Goal: Task Accomplishment & Management: Use online tool/utility

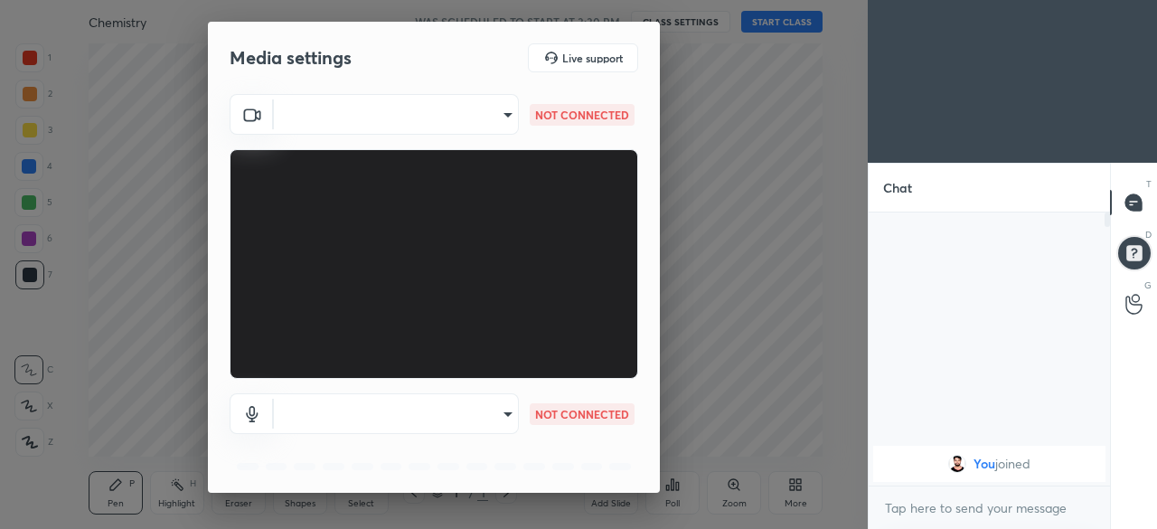
scroll to position [64, 0]
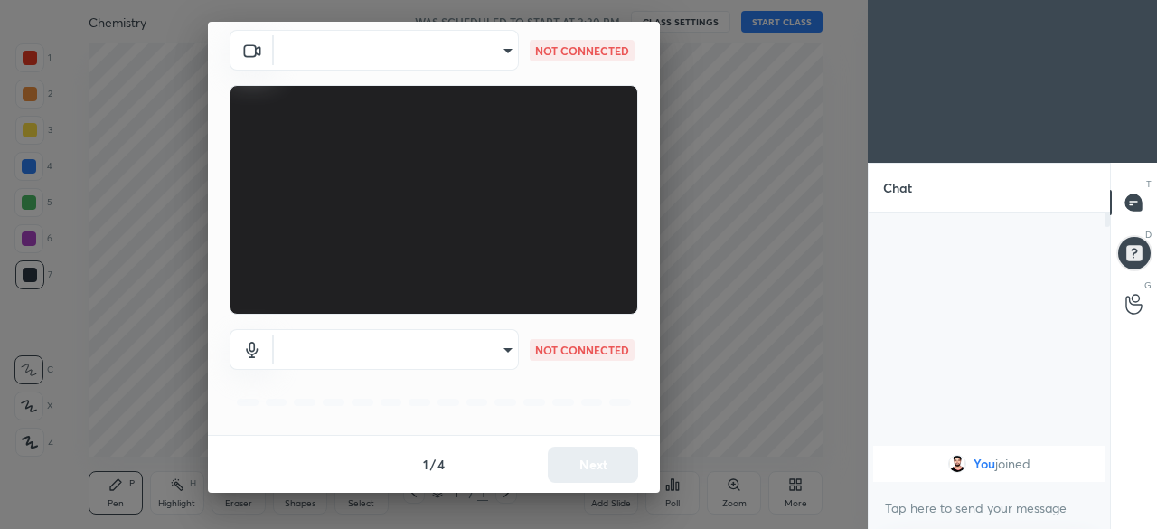
click at [509, 347] on body "1 2 3 4 5 6 7 C X Z C X Z E E Erase all H H Chemistry WAS SCHEDULED TO START AT…" at bounding box center [578, 264] width 1157 height 529
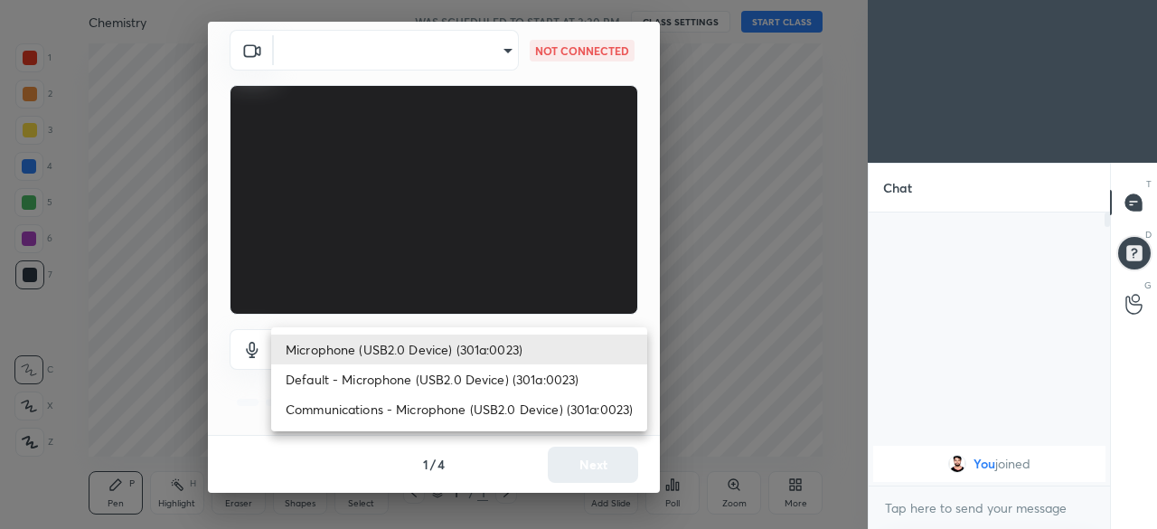
click at [257, 383] on div at bounding box center [578, 264] width 1157 height 529
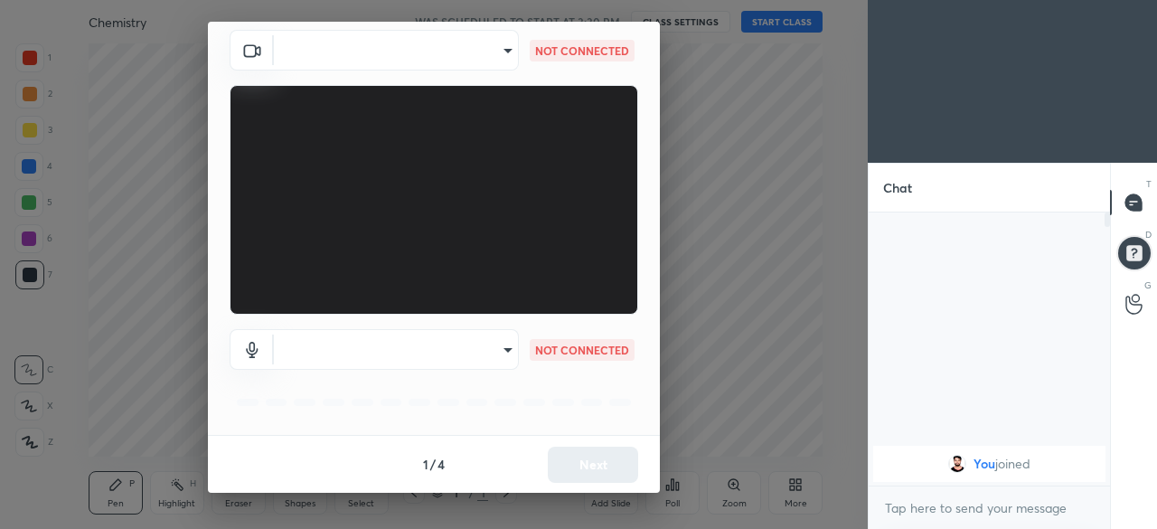
click at [499, 350] on body "1 2 3 4 5 6 7 C X Z C X Z E E Erase all H H Chemistry WAS SCHEDULED TO START AT…" at bounding box center [578, 264] width 1157 height 529
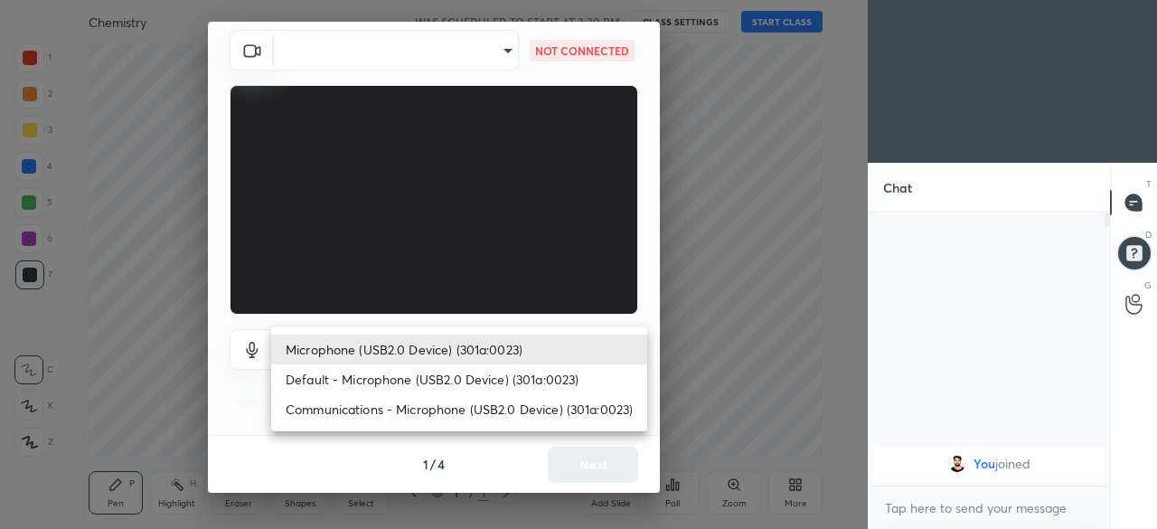
click at [429, 381] on li "Default - Microphone (USB2.0 Device) (301a:0023)" at bounding box center [459, 379] width 376 height 30
type input "default"
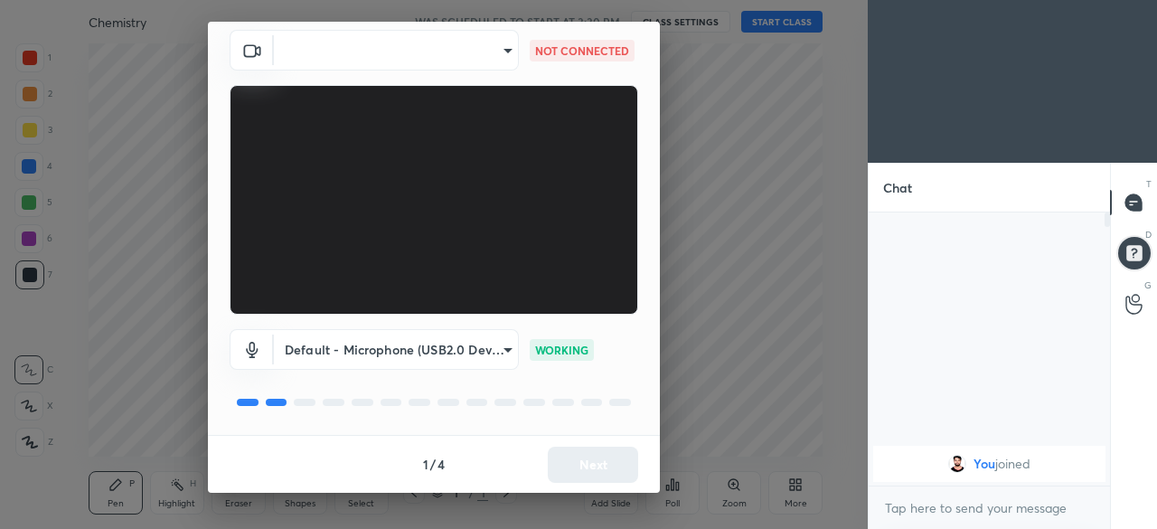
click at [505, 54] on body "1 2 3 4 5 6 7 C X Z C X Z E E Erase all H H Chemistry WAS SCHEDULED TO START AT…" at bounding box center [578, 264] width 1157 height 529
click at [466, 52] on li "OBS Virtual Camera" at bounding box center [393, 50] width 244 height 30
type input "aa55fa7f5bb3570478bd02fec72bce7906cf84394305497bffb32b3d0f44ff28"
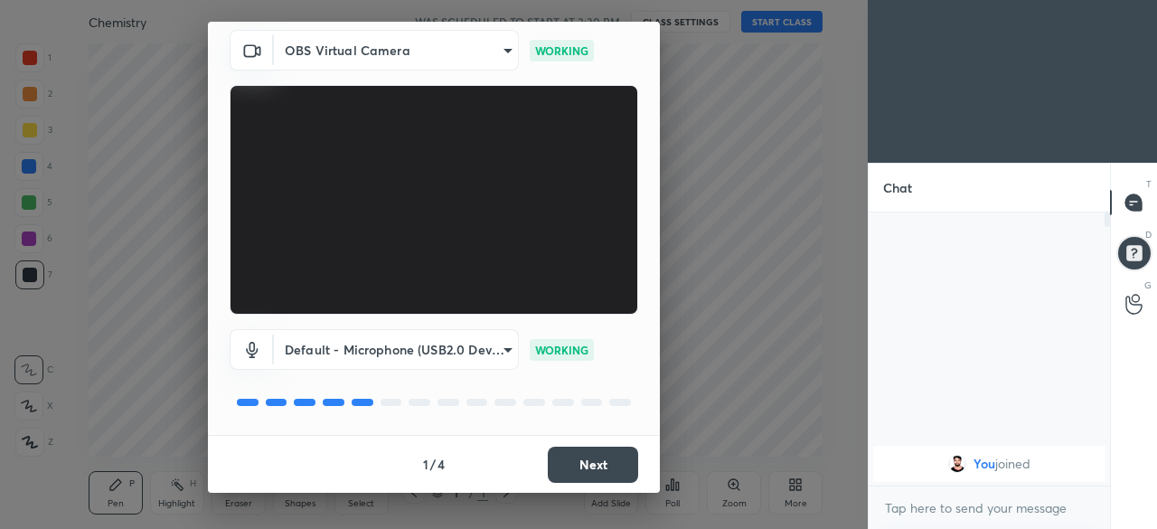
click at [577, 463] on button "Next" at bounding box center [593, 465] width 90 height 36
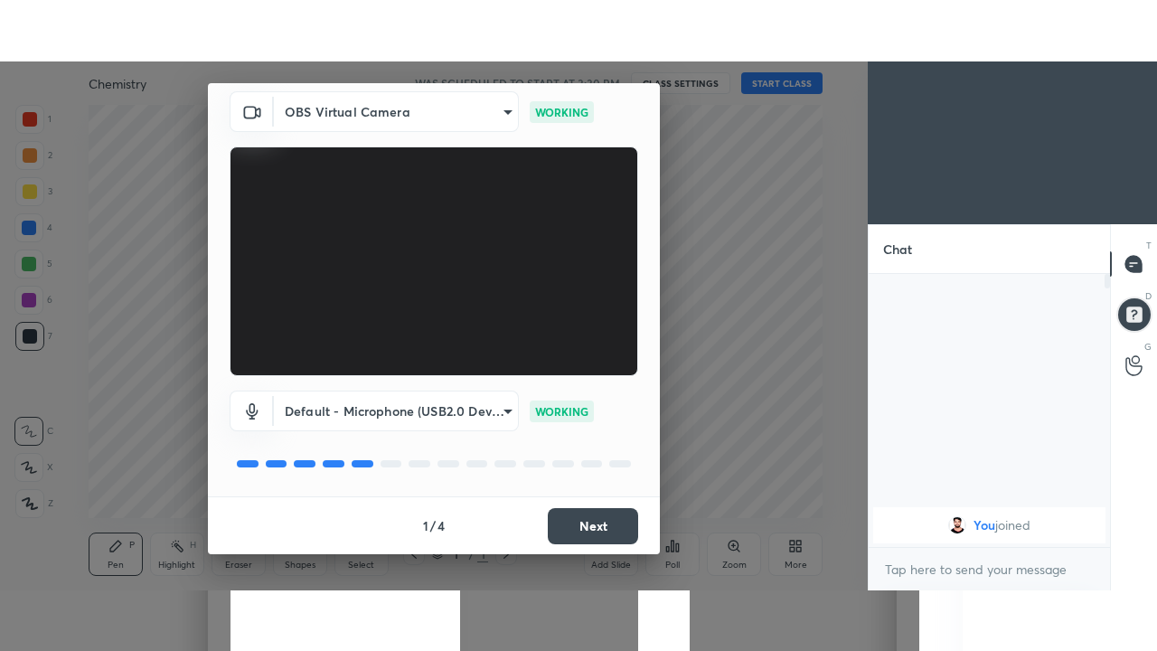
scroll to position [0, 0]
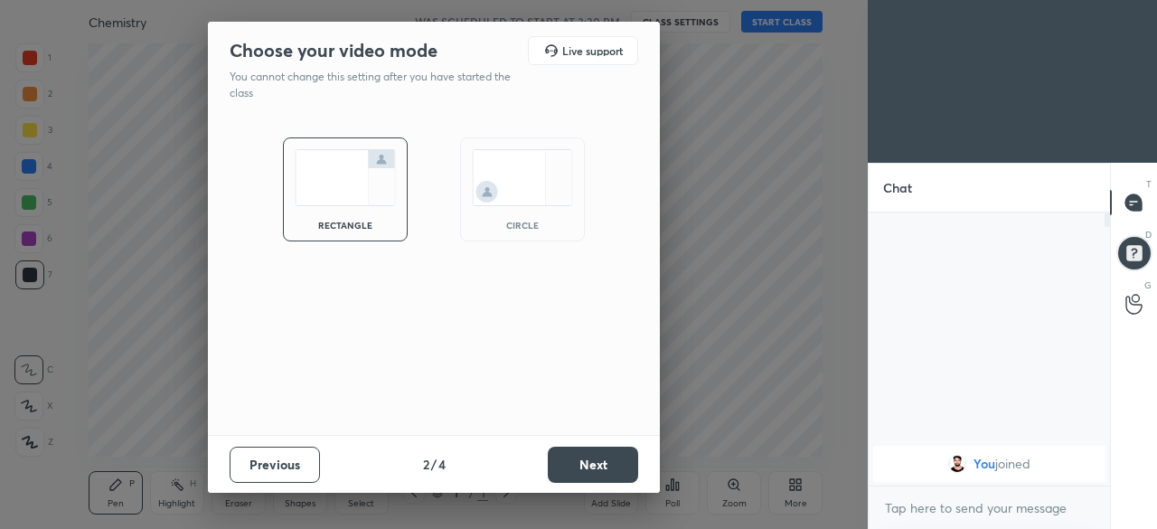
click at [584, 467] on button "Next" at bounding box center [593, 465] width 90 height 36
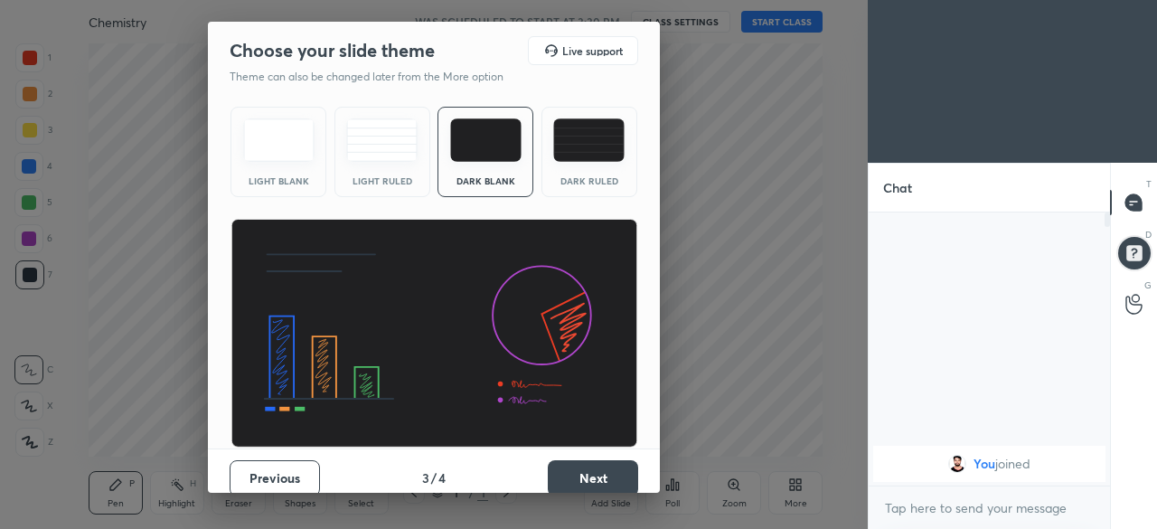
click at [589, 471] on button "Next" at bounding box center [593, 478] width 90 height 36
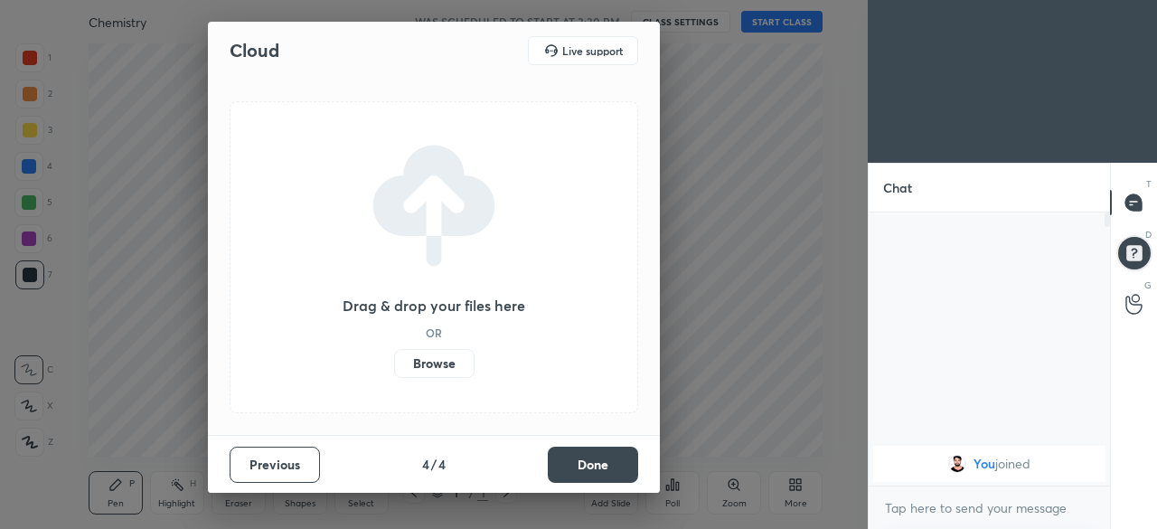
click at [589, 467] on button "Done" at bounding box center [593, 465] width 90 height 36
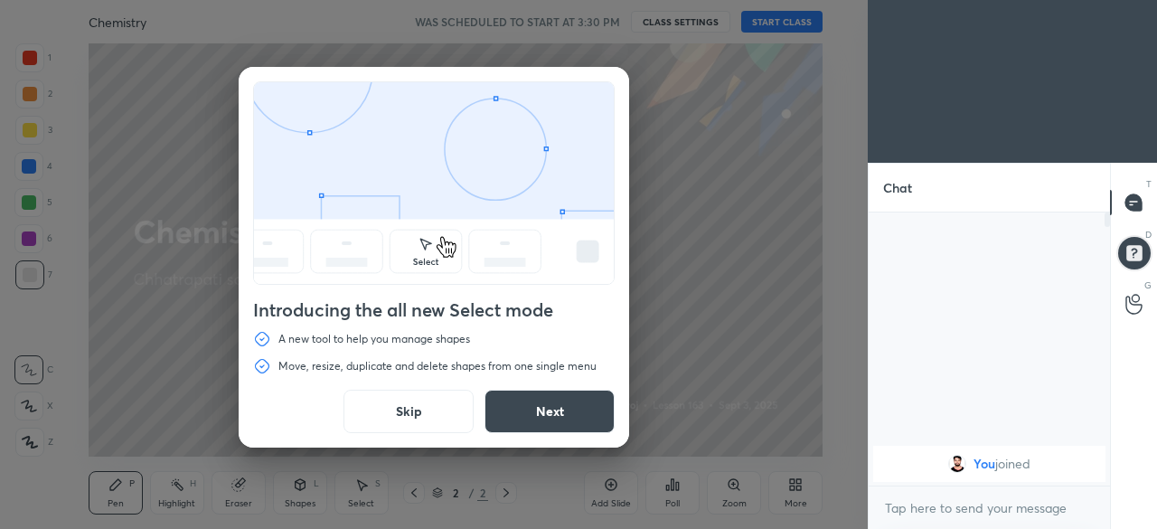
click at [434, 413] on button "Skip" at bounding box center [409, 411] width 130 height 43
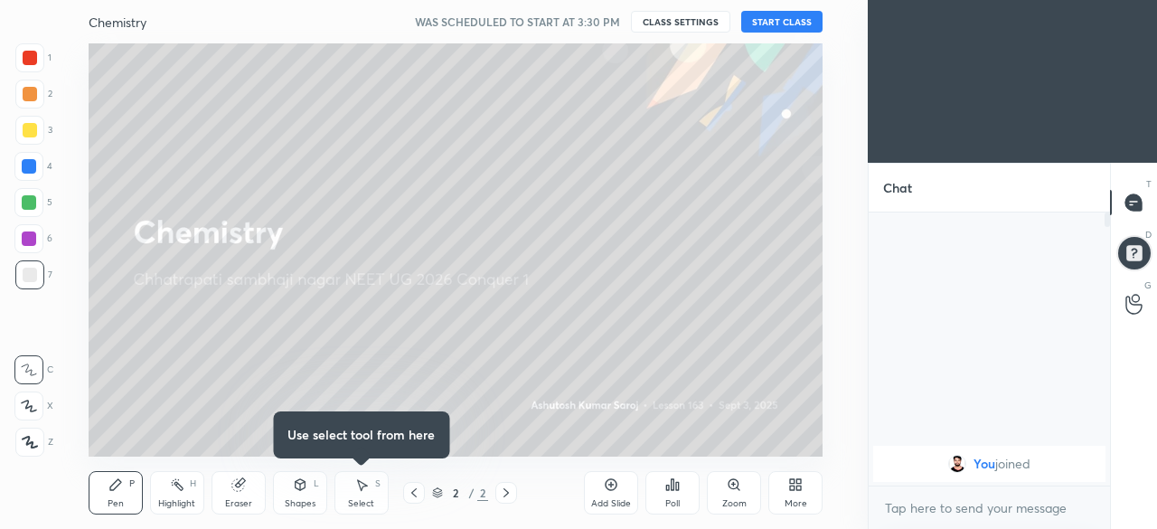
click at [798, 496] on div "More" at bounding box center [795, 492] width 54 height 43
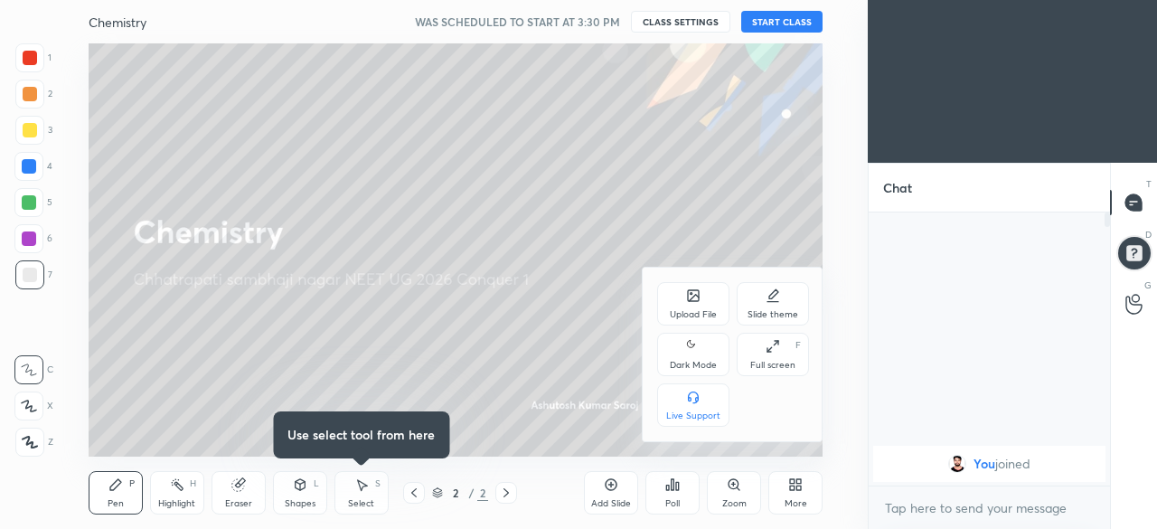
click at [693, 353] on icon at bounding box center [693, 346] width 14 height 22
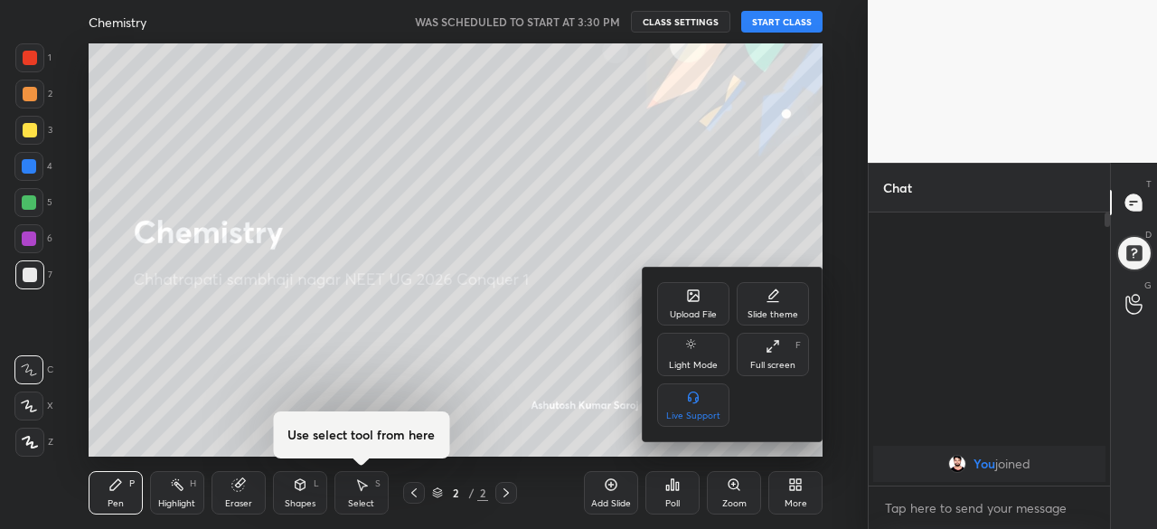
click at [769, 354] on div "Full screen F" at bounding box center [773, 354] width 72 height 43
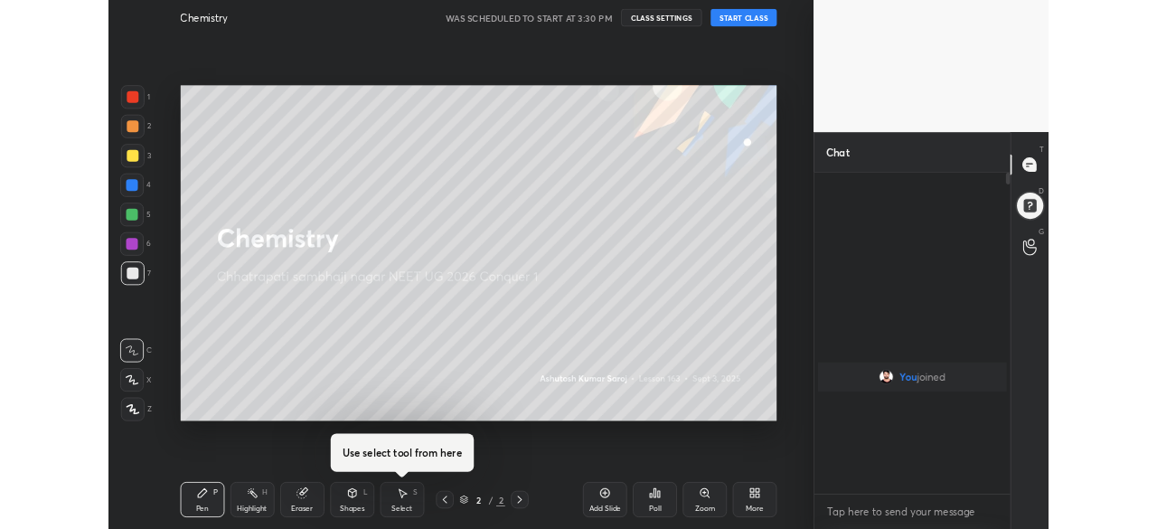
scroll to position [239, 236]
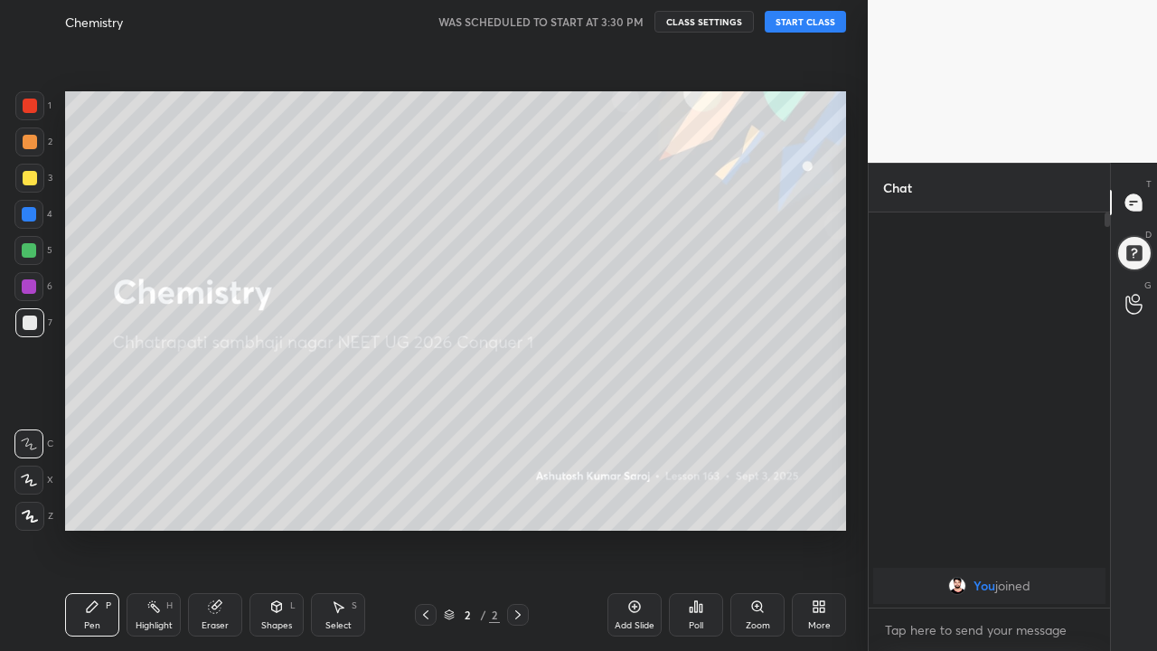
click at [823, 528] on div "More" at bounding box center [819, 625] width 23 height 9
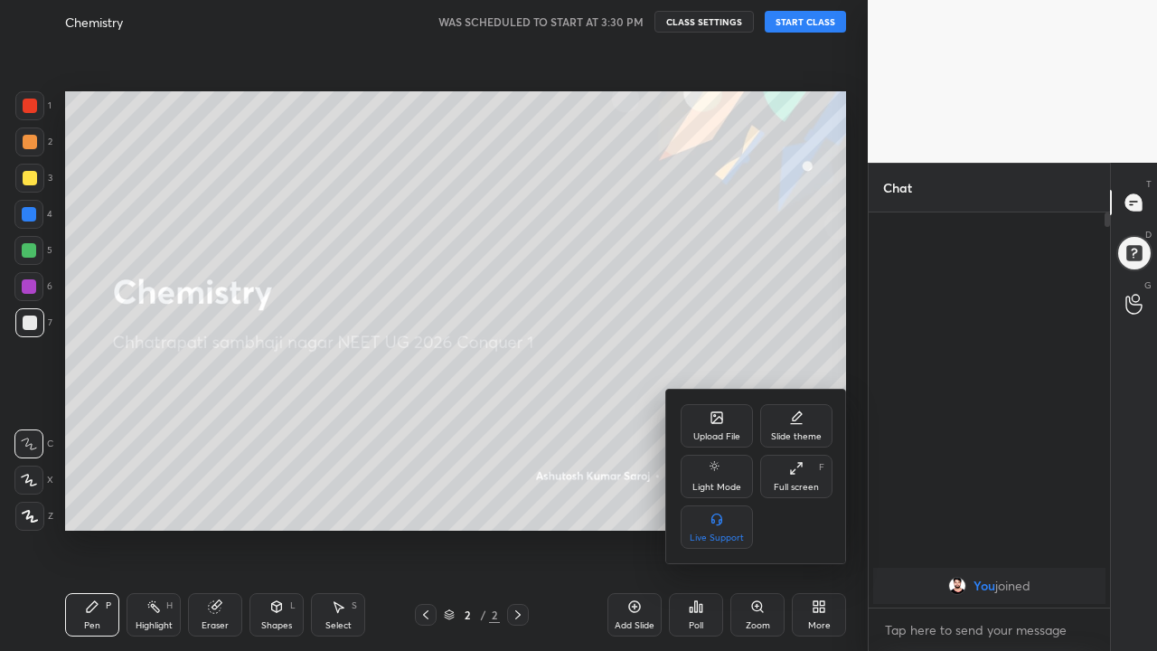
click at [815, 528] on div at bounding box center [578, 325] width 1157 height 651
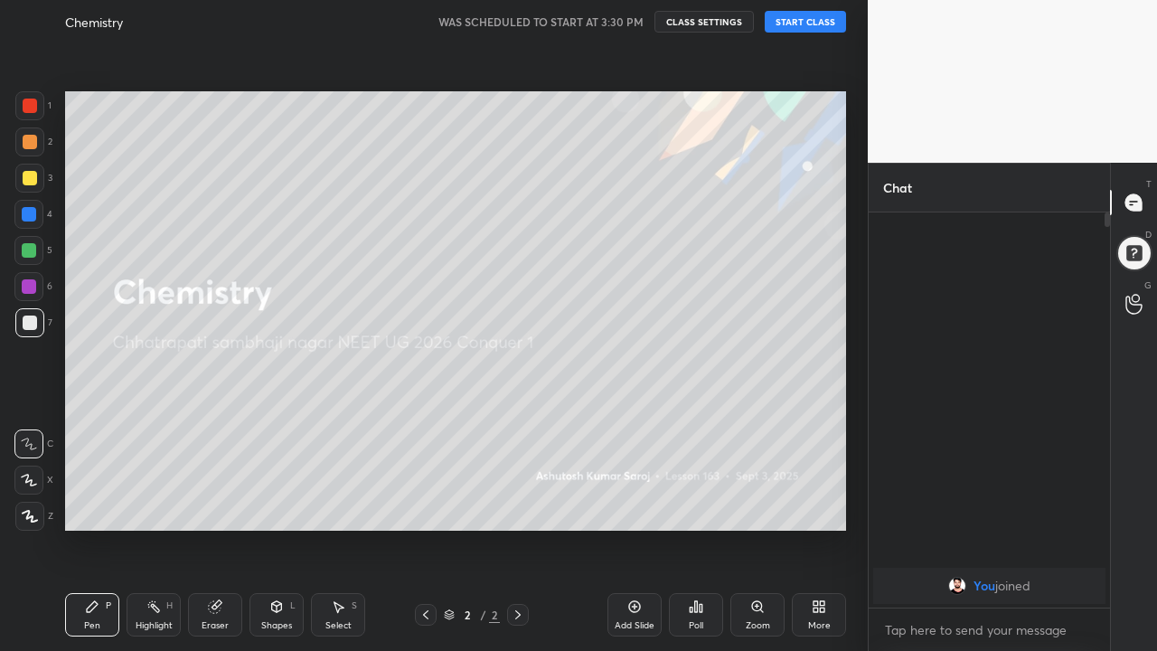
click at [807, 28] on button "START CLASS" at bounding box center [805, 22] width 81 height 22
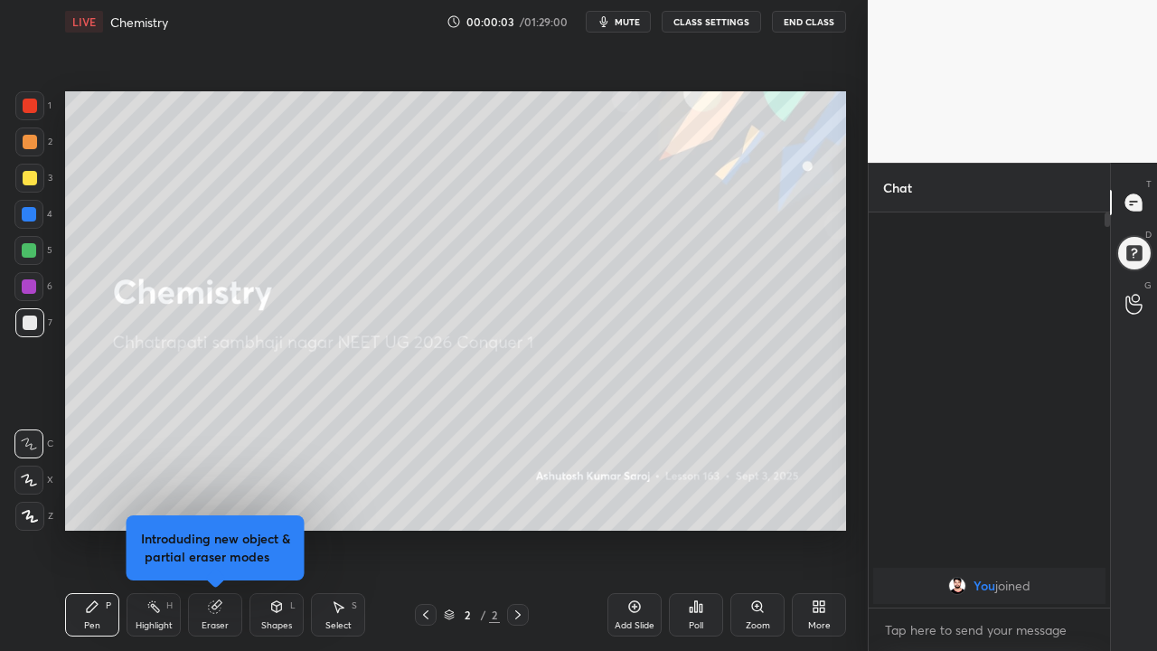
click at [631, 528] on div "Add Slide" at bounding box center [635, 614] width 54 height 43
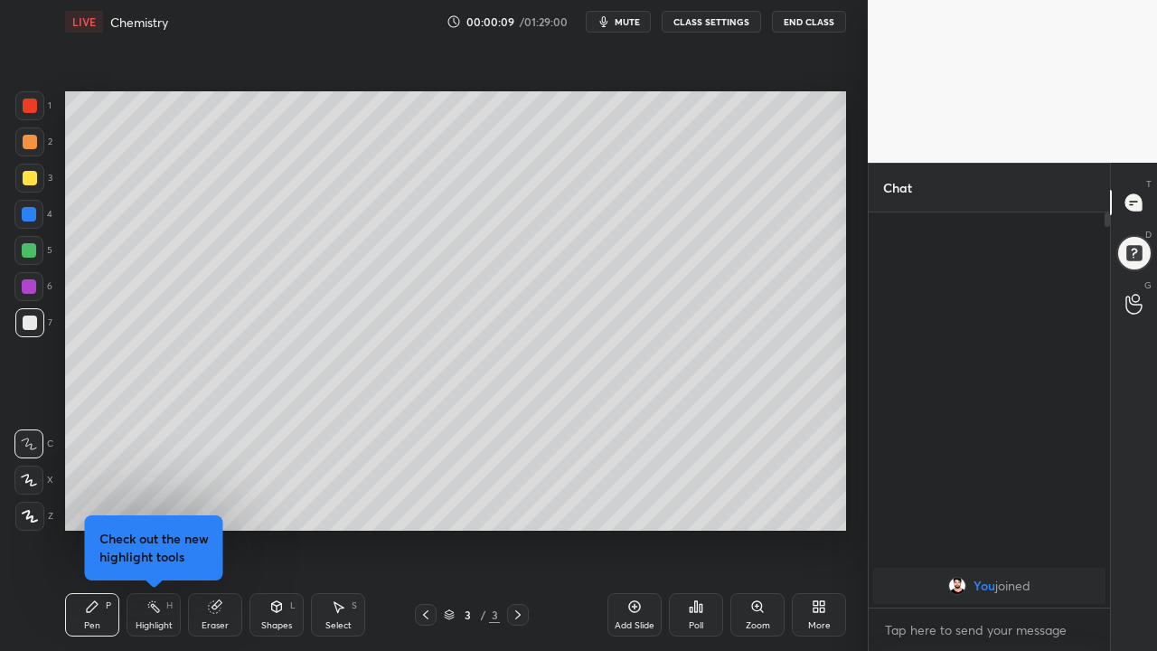
click at [344, 528] on div "Select S" at bounding box center [338, 614] width 54 height 43
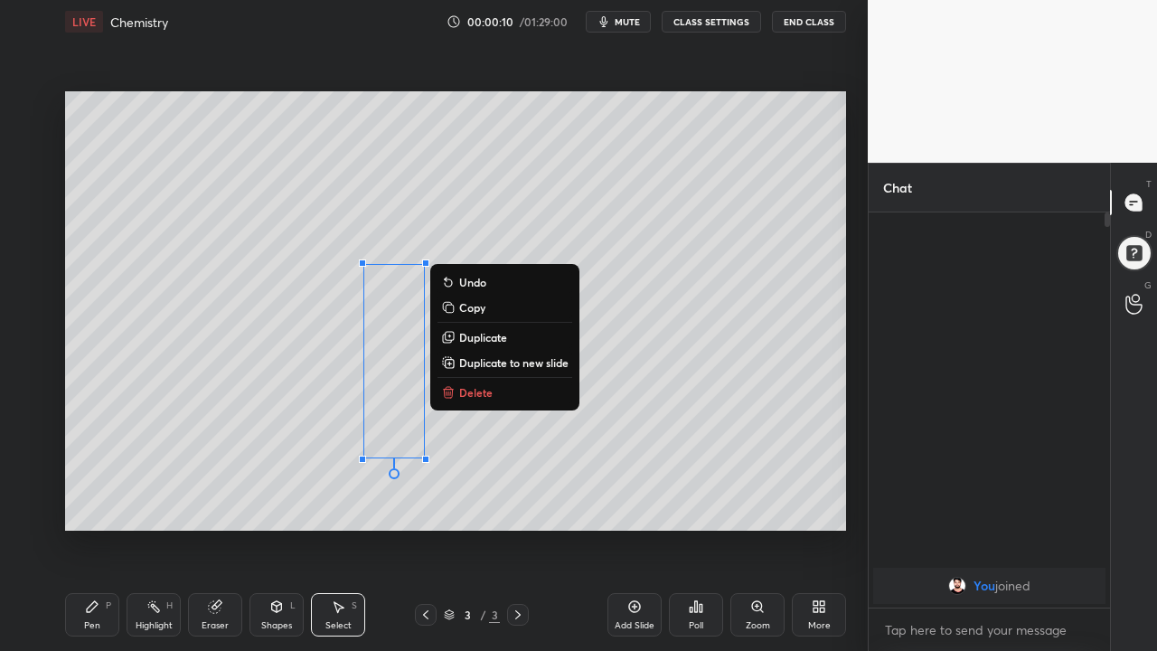
click at [495, 394] on button "Delete" at bounding box center [505, 393] width 135 height 22
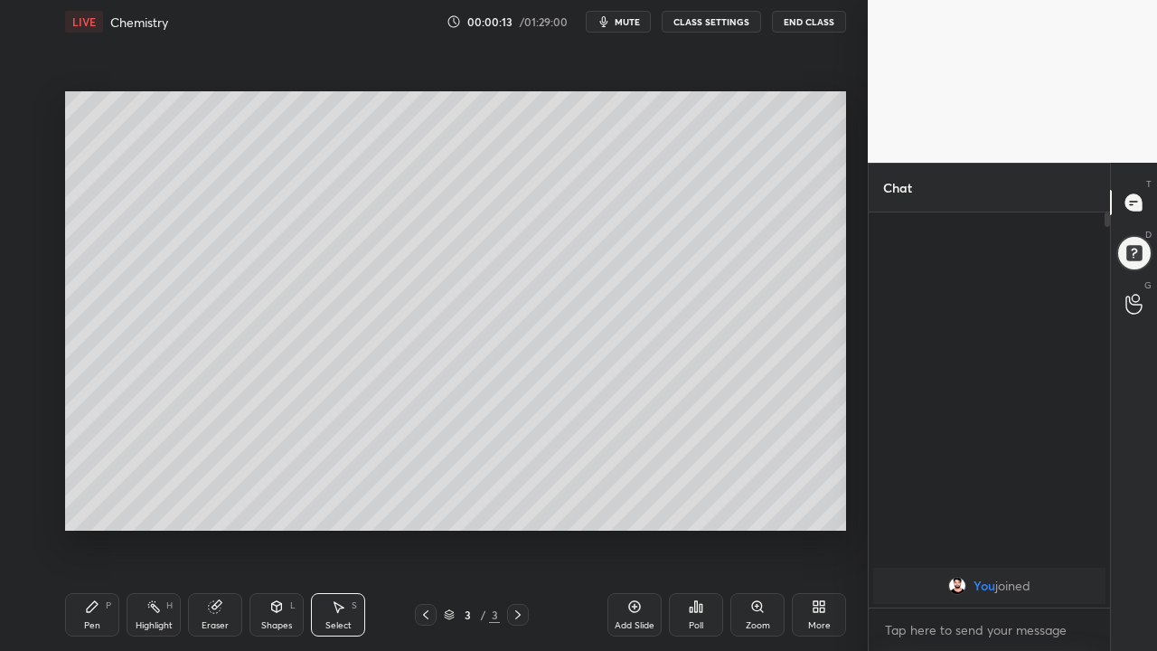
click at [641, 528] on icon at bounding box center [634, 606] width 14 height 14
click at [821, 528] on div "More" at bounding box center [819, 614] width 54 height 43
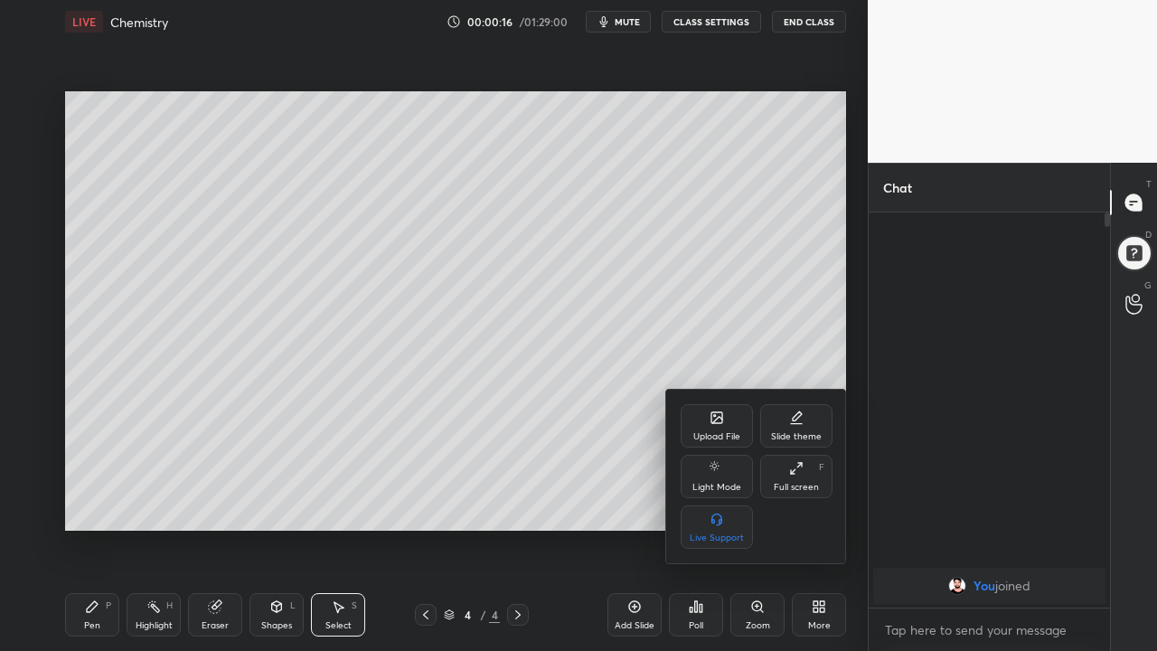
click at [711, 424] on icon at bounding box center [717, 417] width 14 height 14
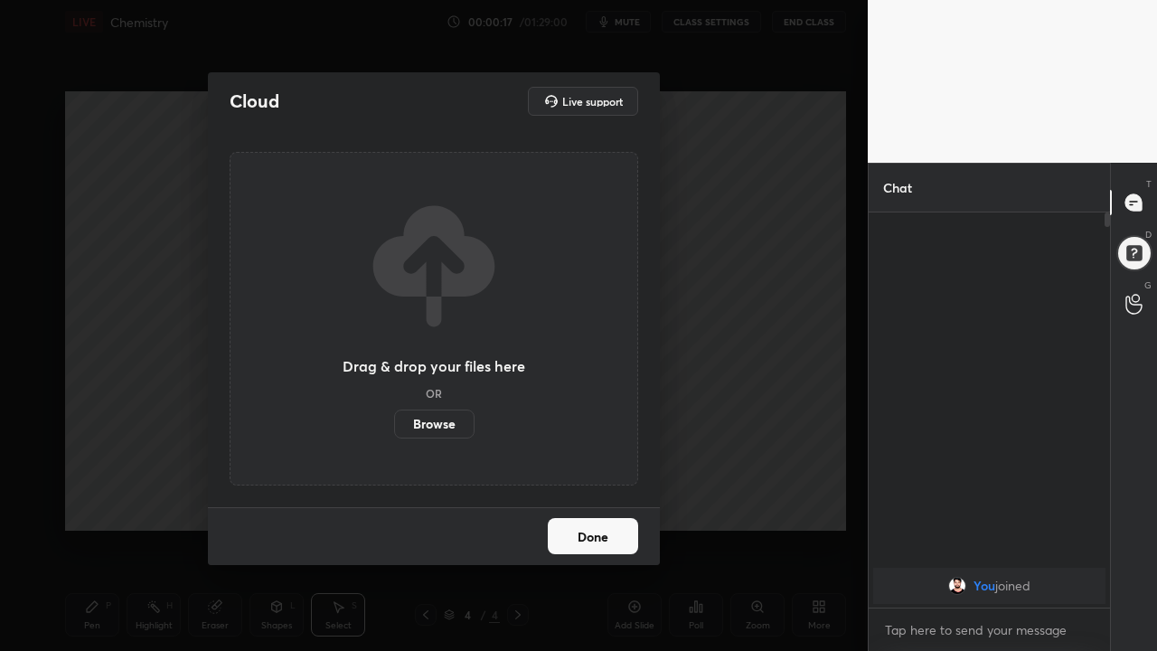
click at [447, 423] on label "Browse" at bounding box center [434, 424] width 80 height 29
click at [394, 423] on input "Browse" at bounding box center [394, 424] width 0 height 29
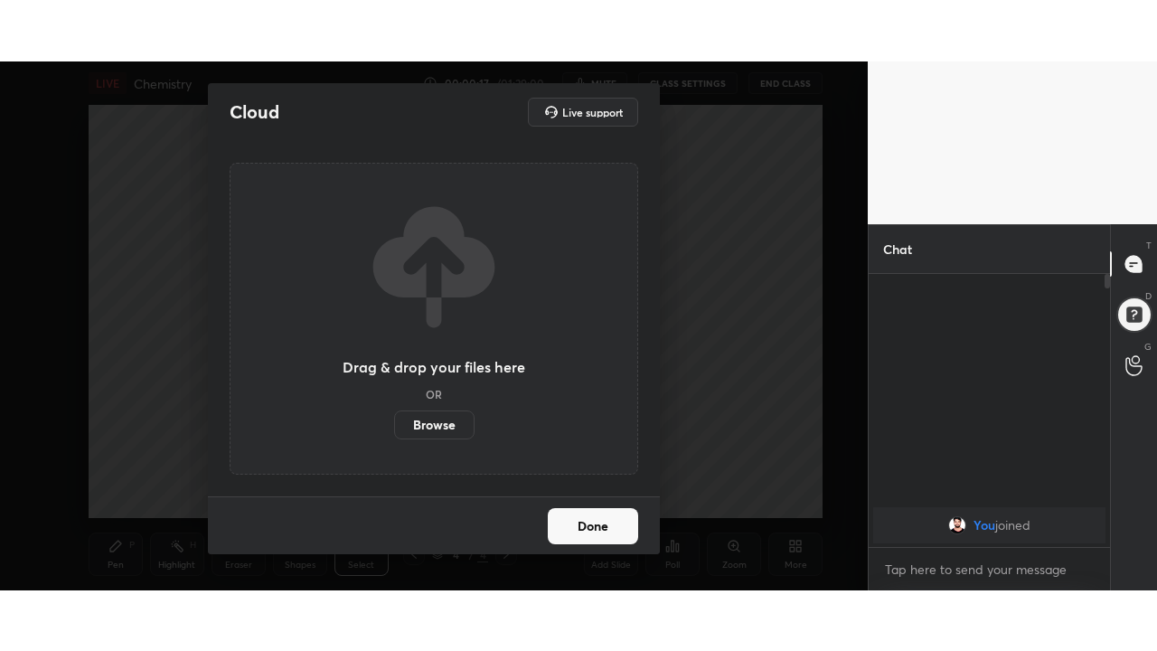
scroll to position [89993, 89611]
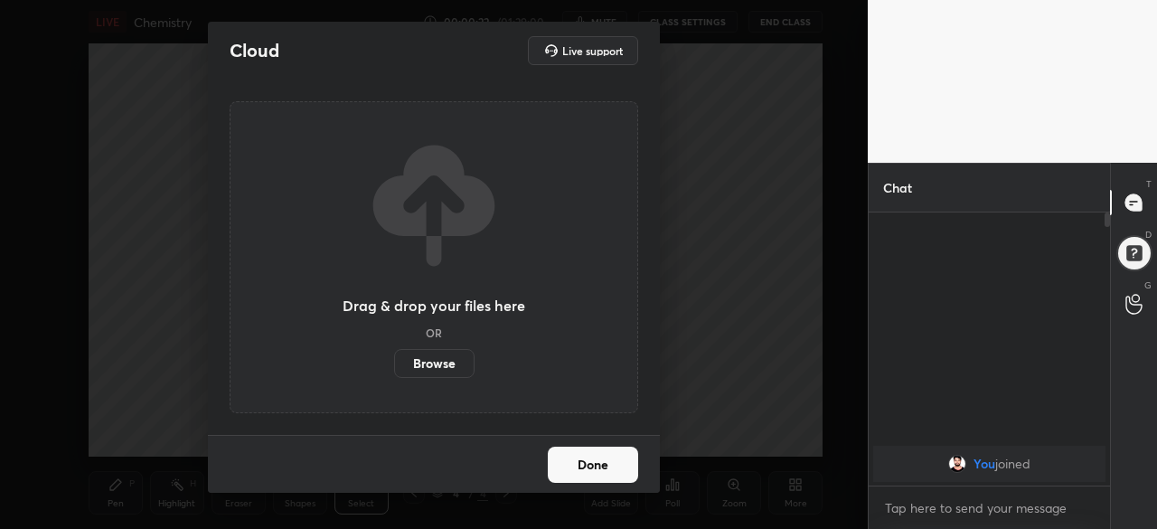
click at [708, 193] on div "Cloud Live support Drag & drop your files here OR Browse Done" at bounding box center [434, 264] width 868 height 529
click at [606, 466] on button "Done" at bounding box center [593, 465] width 90 height 36
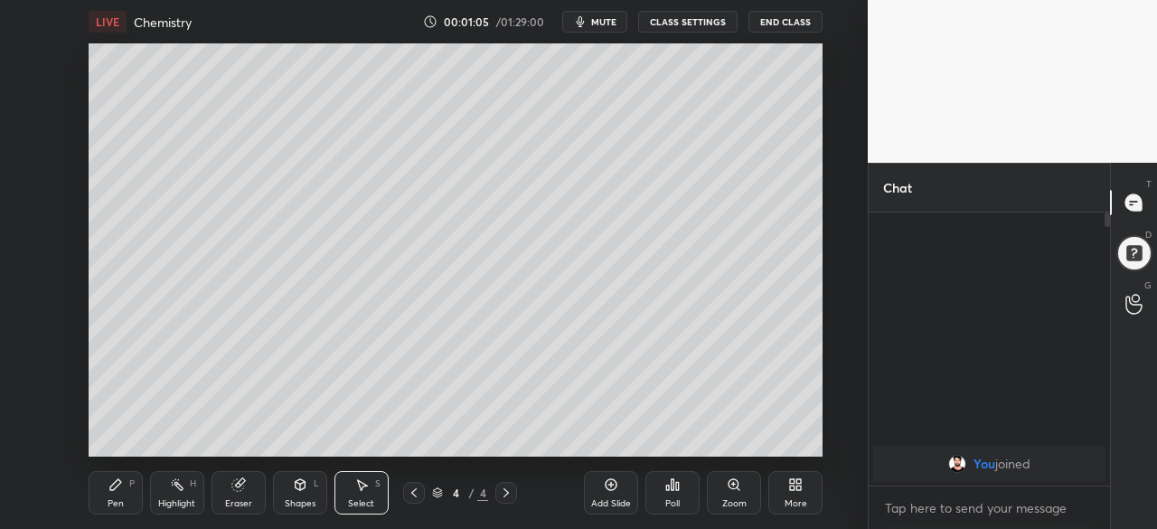
click at [792, 500] on div "More" at bounding box center [796, 503] width 23 height 9
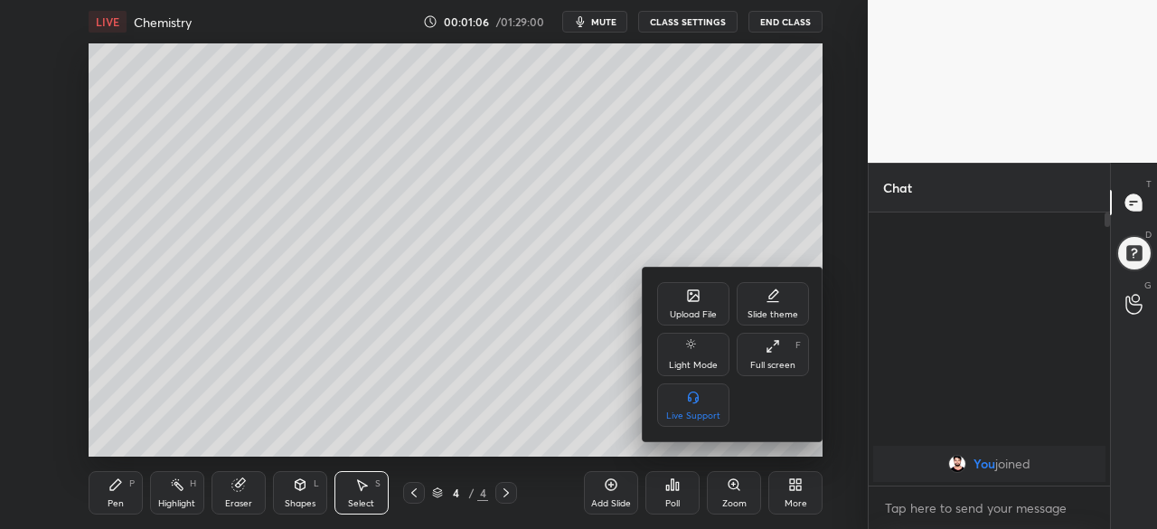
click at [694, 312] on div "Upload File" at bounding box center [693, 314] width 47 height 9
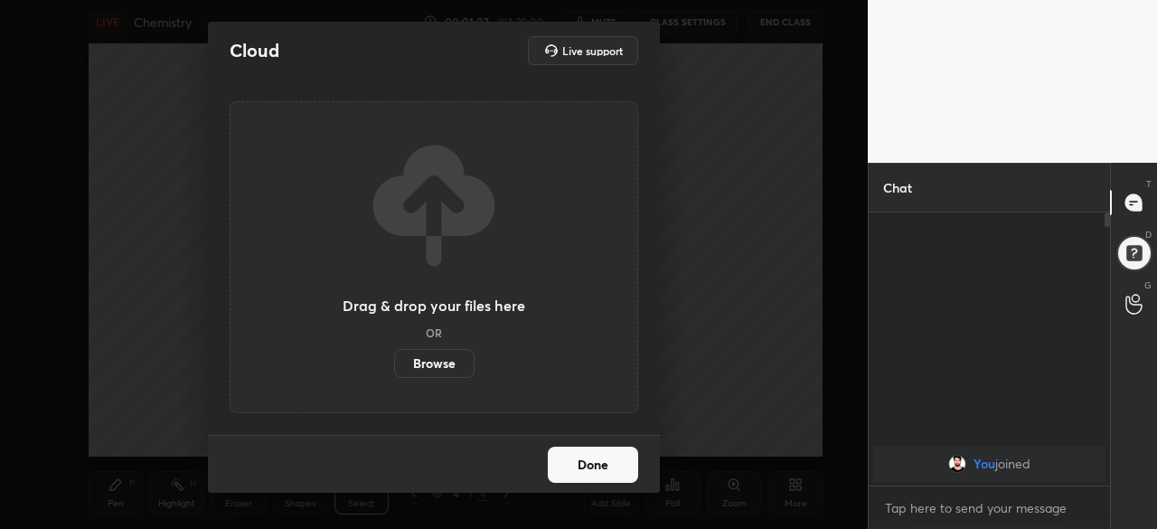
click at [455, 370] on label "Browse" at bounding box center [434, 363] width 80 height 29
click at [394, 370] on input "Browse" at bounding box center [394, 363] width 0 height 29
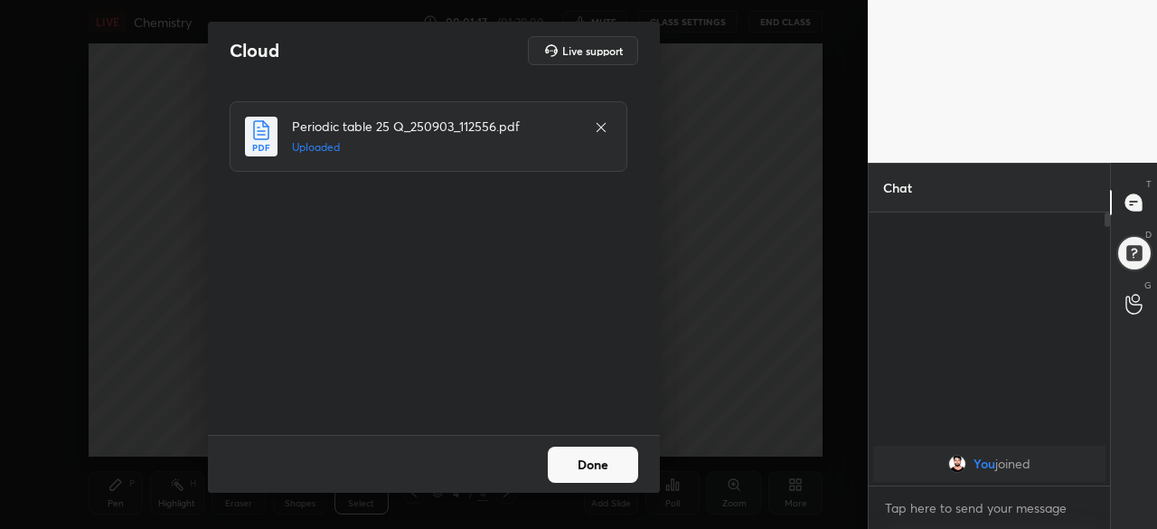
click at [612, 469] on button "Done" at bounding box center [593, 465] width 90 height 36
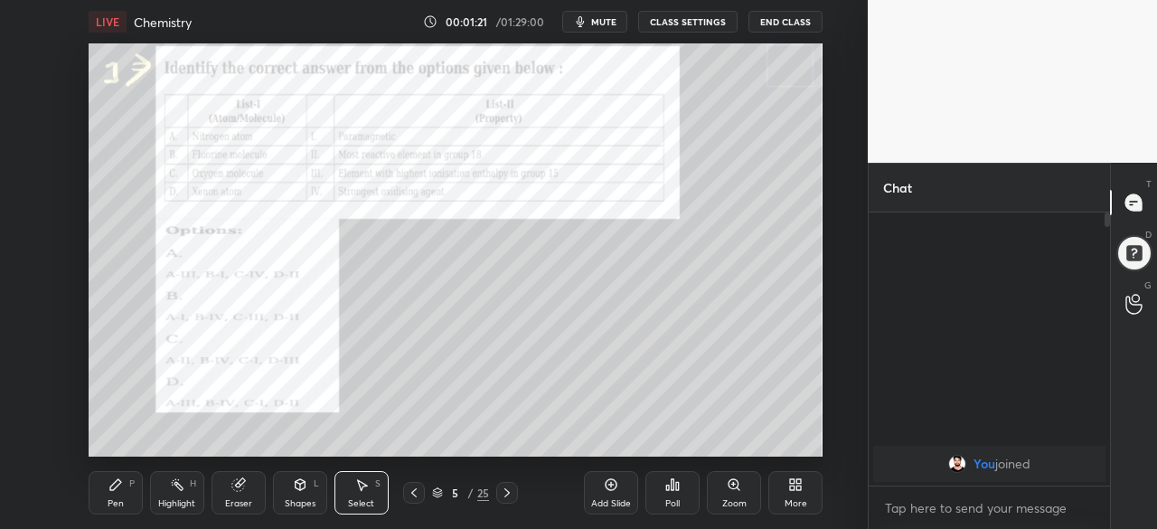
click at [506, 493] on icon at bounding box center [507, 492] width 14 height 14
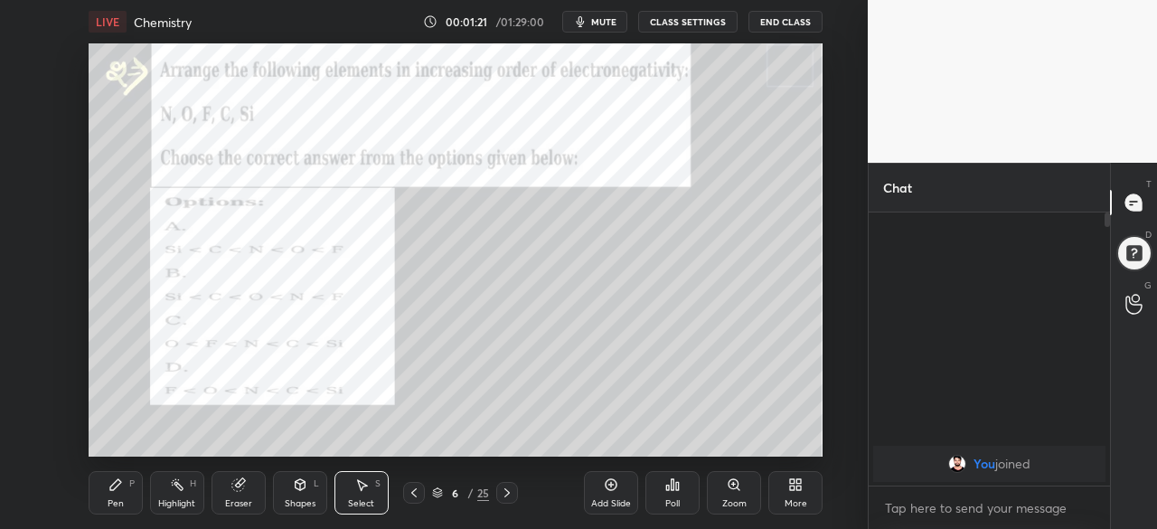
click at [506, 493] on icon at bounding box center [507, 492] width 14 height 14
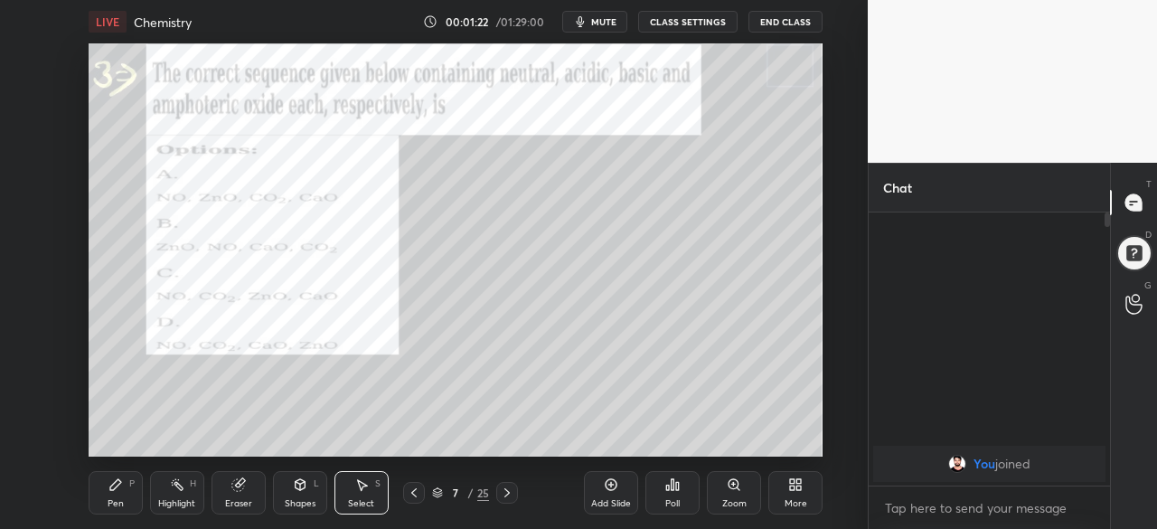
click at [416, 491] on icon at bounding box center [414, 492] width 14 height 14
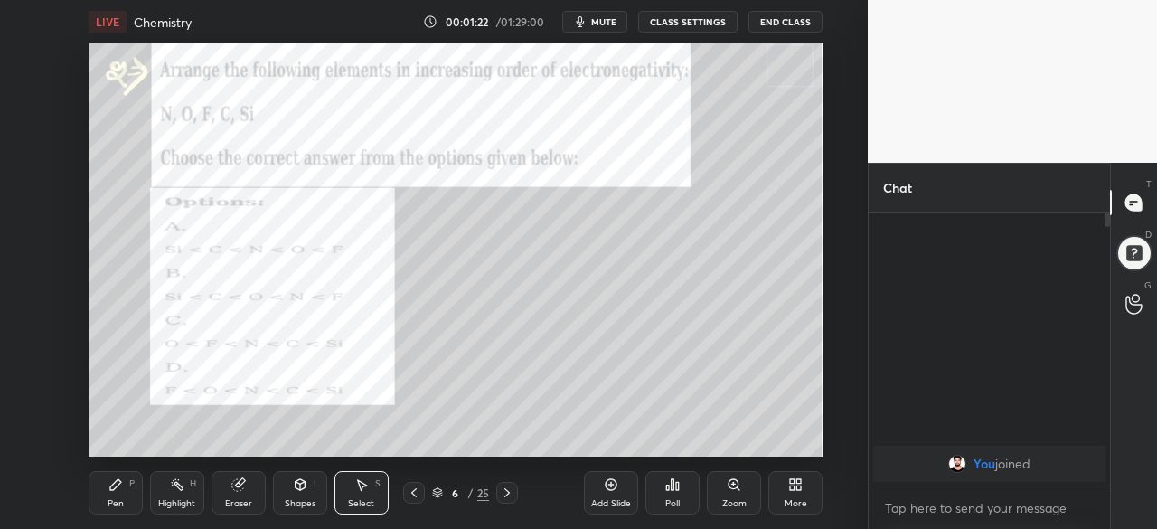
click at [413, 493] on icon at bounding box center [414, 492] width 14 height 14
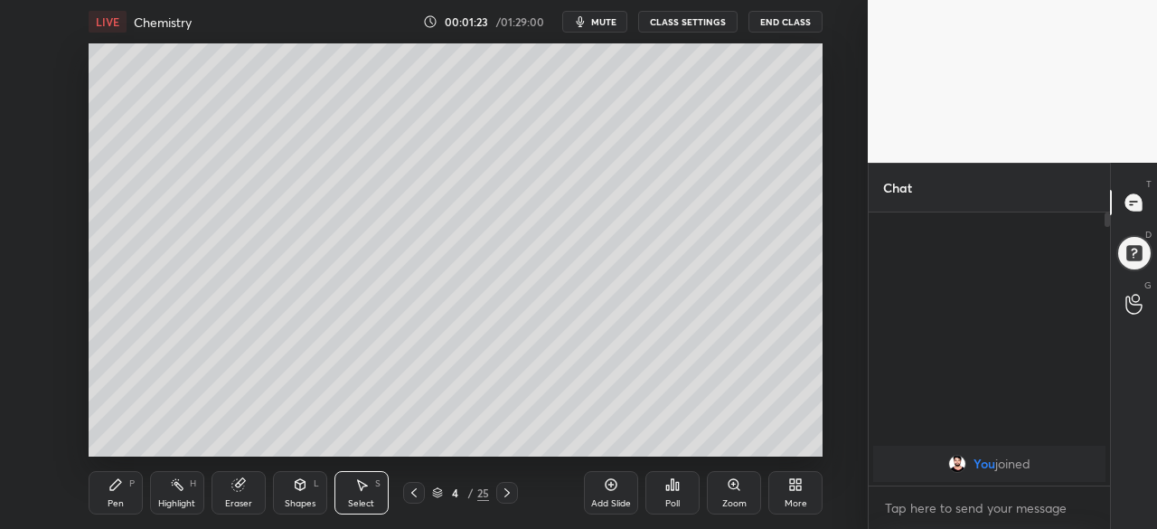
click at [505, 494] on icon at bounding box center [507, 492] width 14 height 14
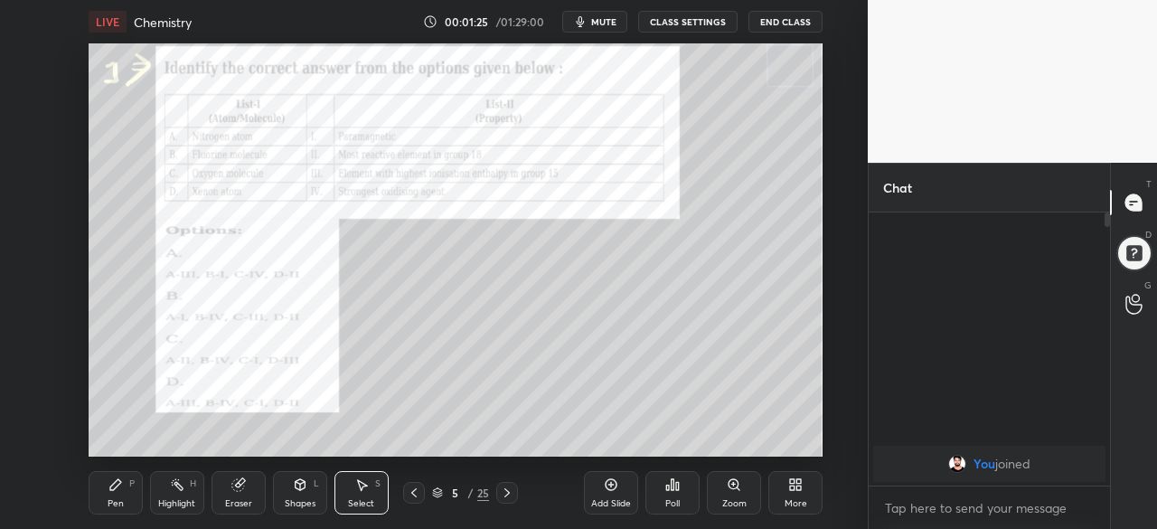
click at [128, 500] on div "Pen P" at bounding box center [116, 492] width 54 height 43
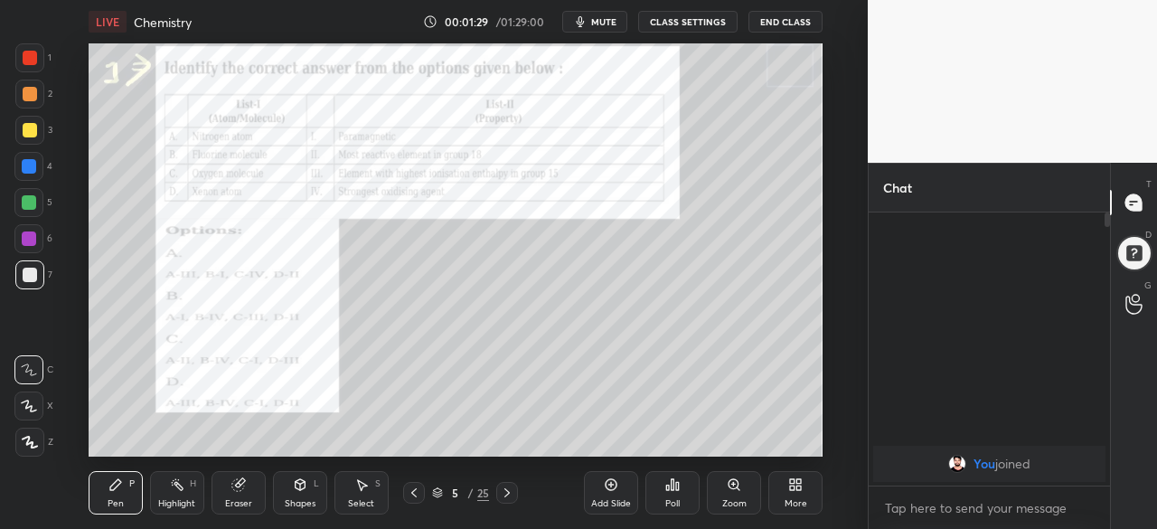
click at [239, 500] on div "Eraser" at bounding box center [238, 503] width 27 height 9
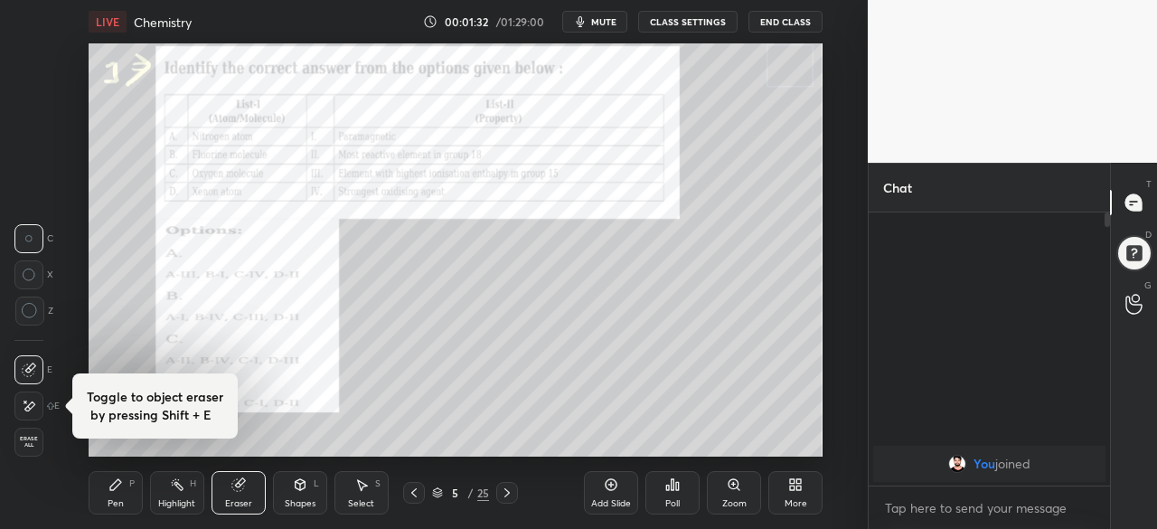
click at [122, 491] on icon at bounding box center [115, 484] width 14 height 14
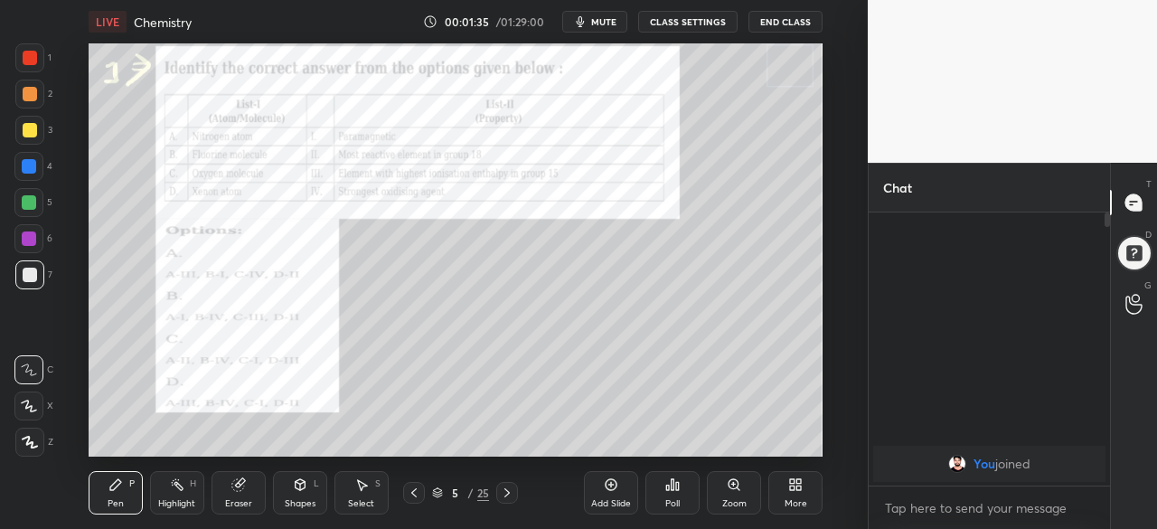
click at [370, 487] on div "Select S" at bounding box center [362, 492] width 54 height 43
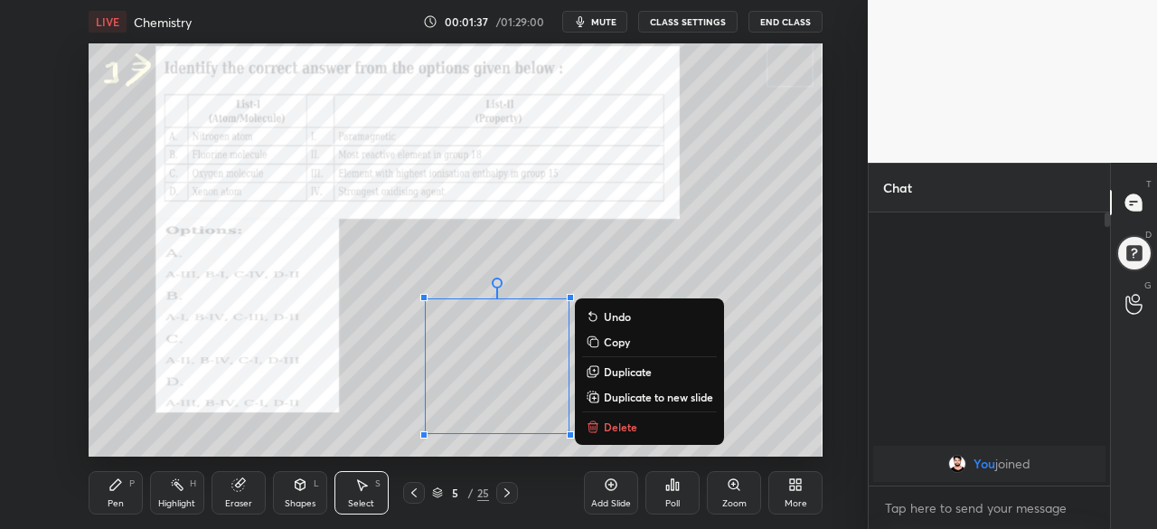
click at [618, 429] on p "Delete" at bounding box center [620, 426] width 33 height 14
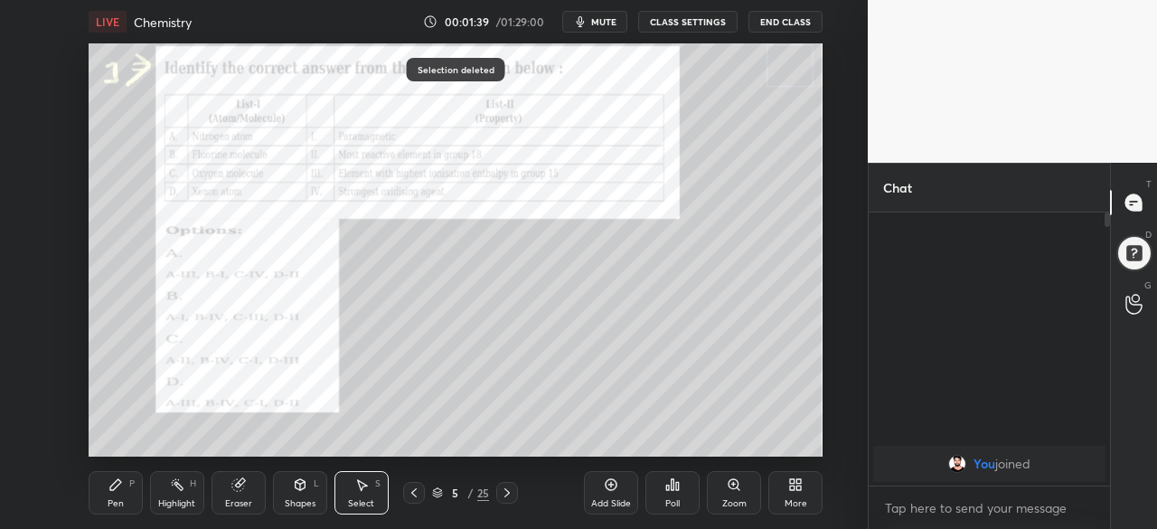
click at [126, 495] on div "Pen P" at bounding box center [116, 492] width 54 height 43
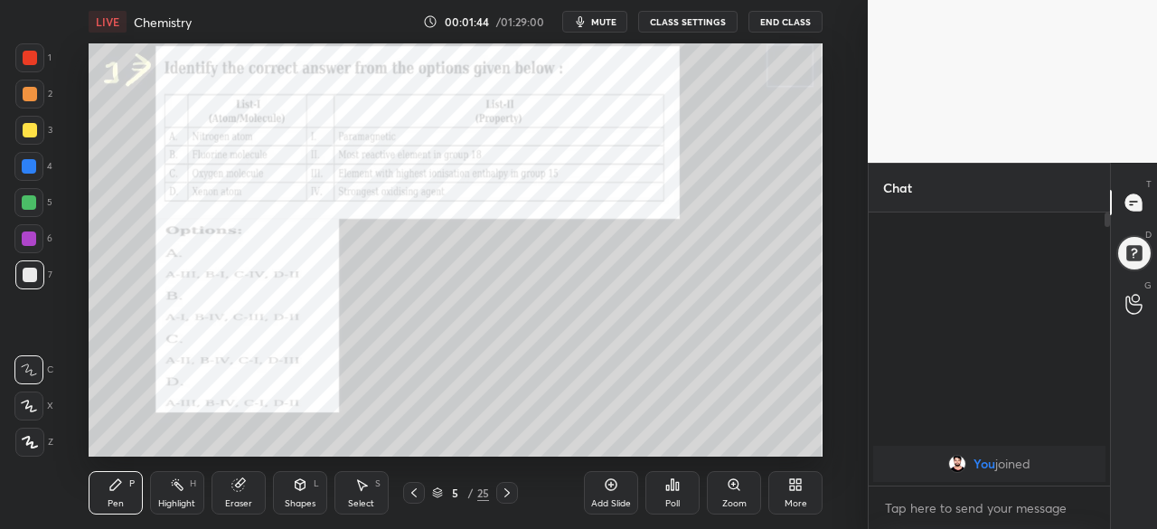
click at [790, 494] on div "More" at bounding box center [795, 492] width 54 height 43
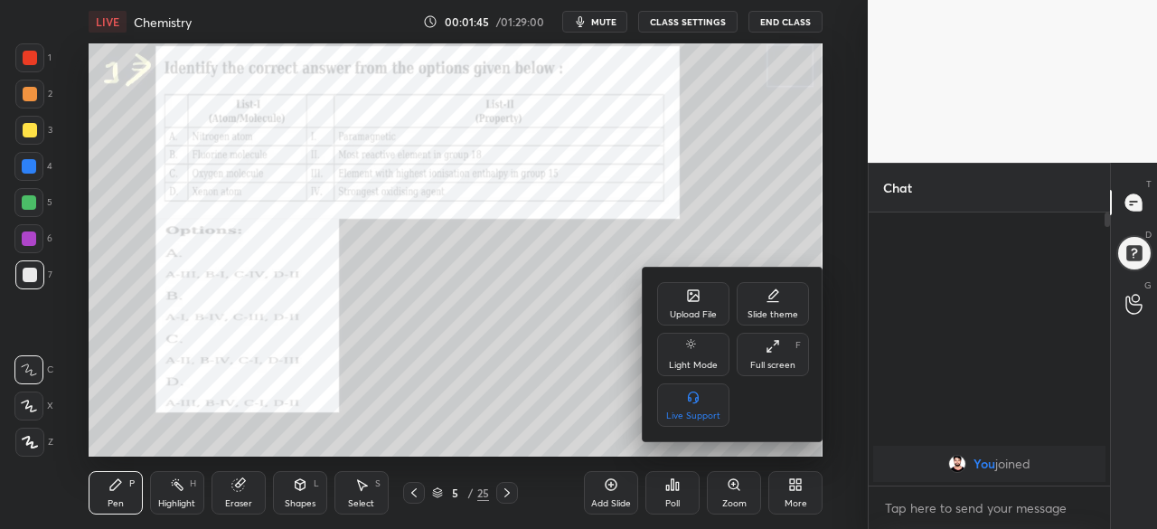
click at [773, 355] on div "Full screen F" at bounding box center [773, 354] width 72 height 43
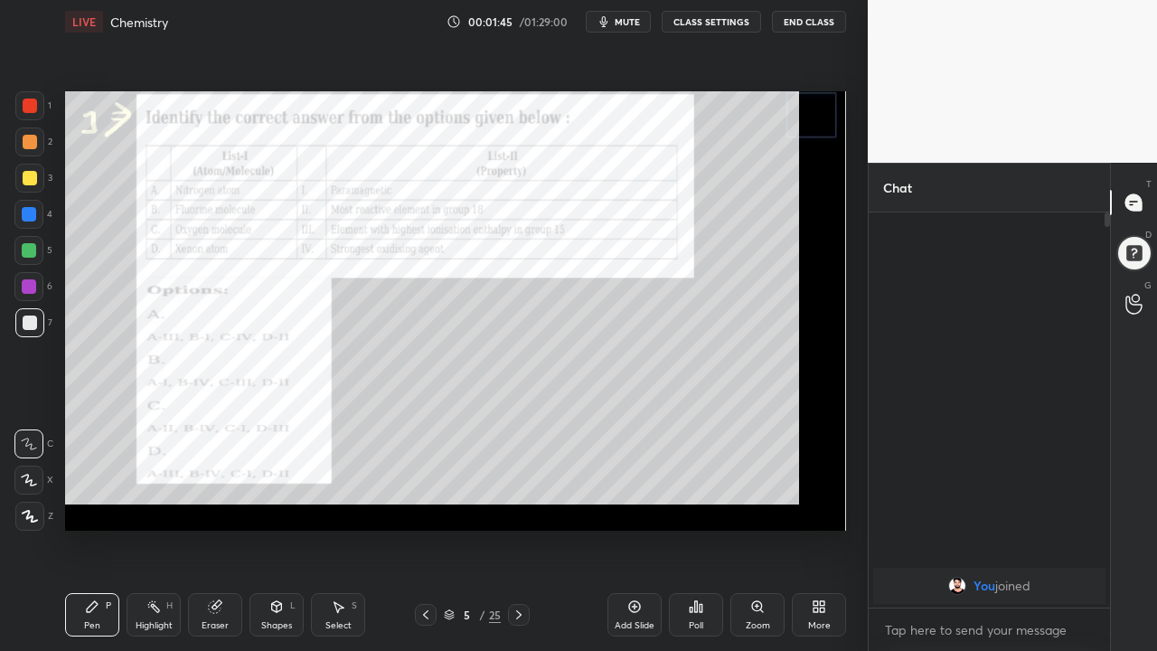
scroll to position [239, 236]
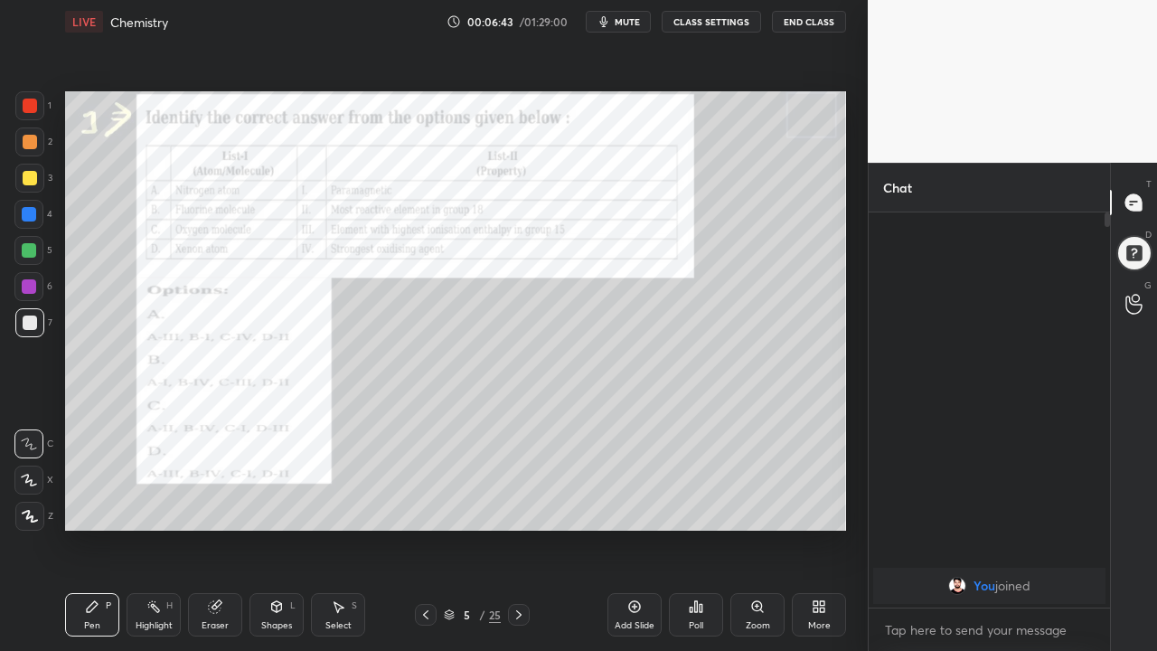
click at [93, 528] on icon at bounding box center [92, 606] width 14 height 14
click at [33, 250] on div at bounding box center [29, 250] width 14 height 14
click at [223, 528] on div "Eraser" at bounding box center [215, 614] width 54 height 43
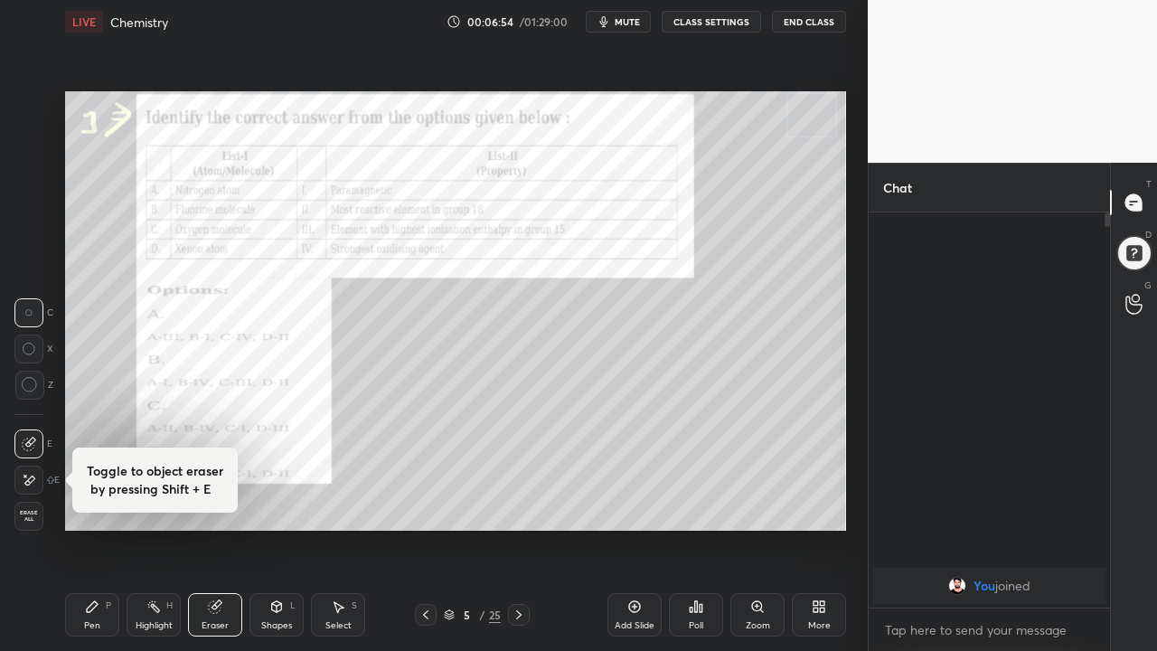
click at [30, 446] on icon at bounding box center [30, 442] width 10 height 9
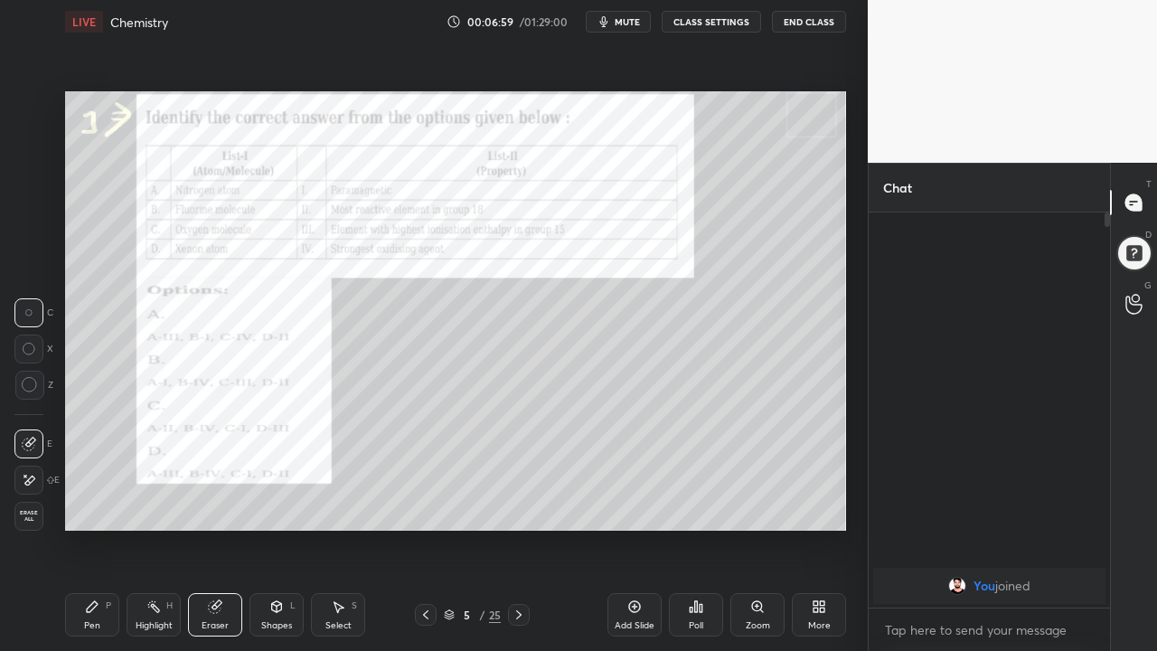
click at [26, 384] on icon at bounding box center [30, 385] width 16 height 16
click at [33, 448] on icon at bounding box center [29, 444] width 14 height 14
click at [37, 483] on div at bounding box center [28, 480] width 29 height 29
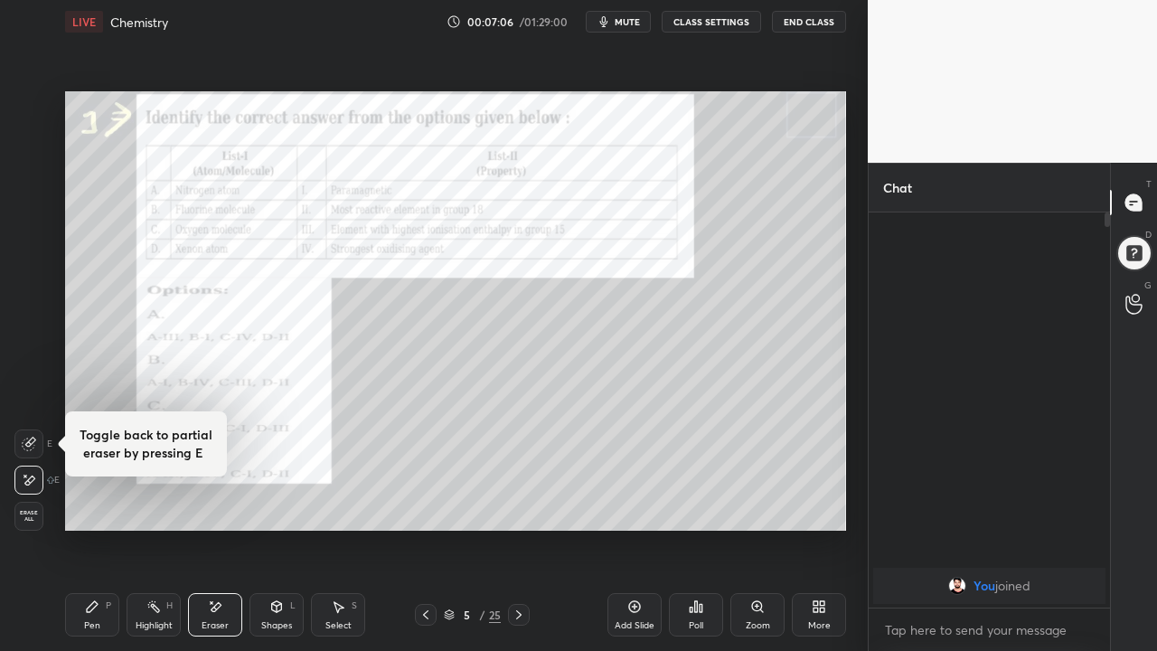
click at [227, 528] on div "Eraser" at bounding box center [215, 614] width 54 height 43
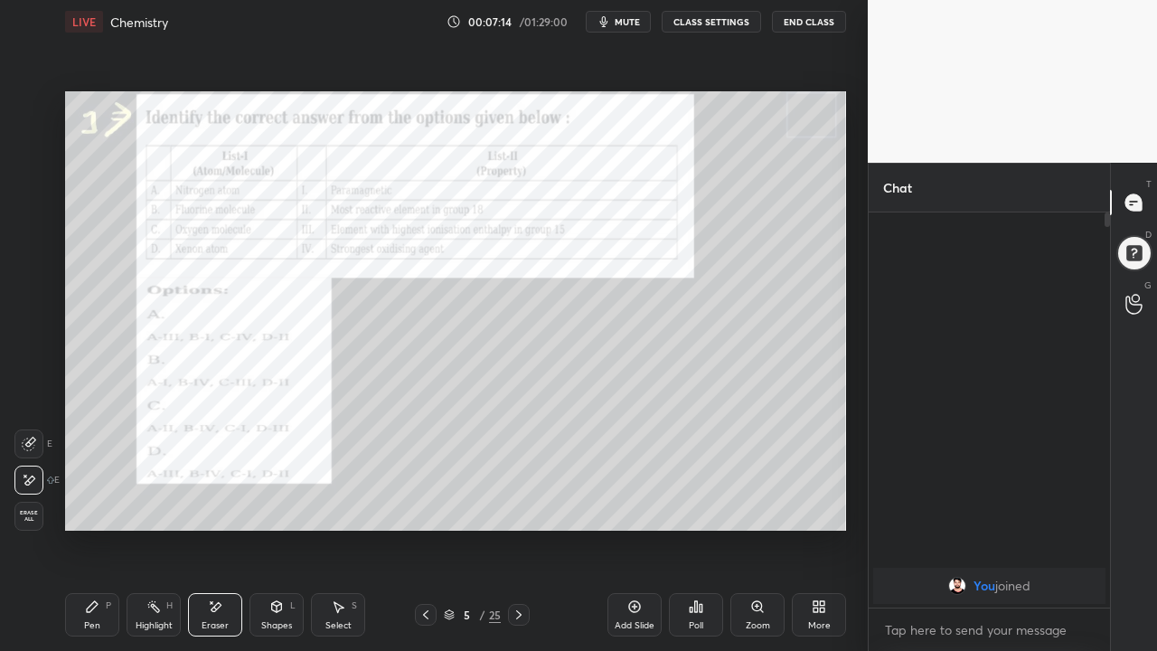
click at [225, 528] on div "Eraser" at bounding box center [215, 625] width 27 height 9
click at [104, 528] on div "Pen P" at bounding box center [92, 614] width 54 height 43
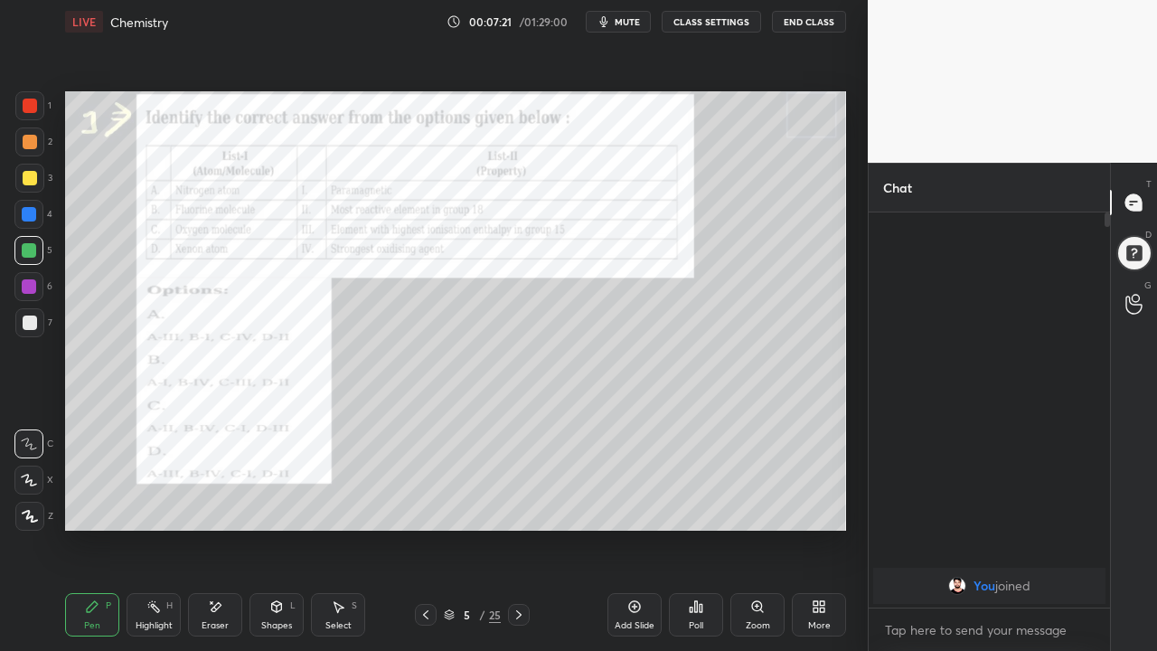
click at [217, 528] on div "Eraser" at bounding box center [215, 614] width 54 height 43
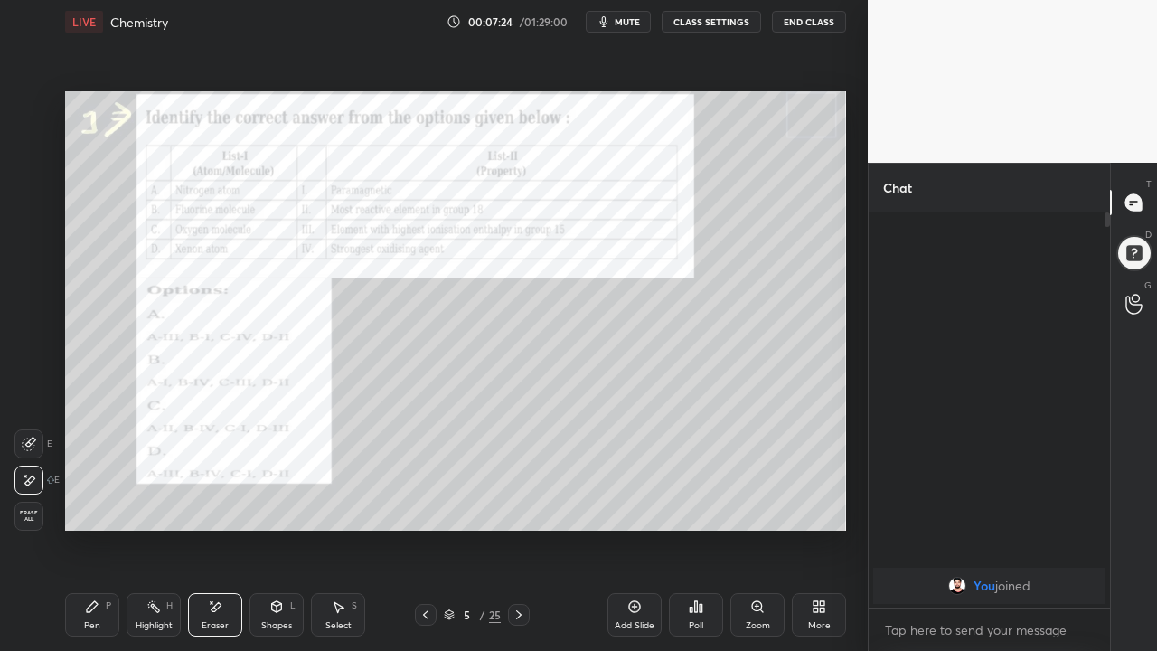
click at [96, 528] on icon at bounding box center [92, 606] width 11 height 11
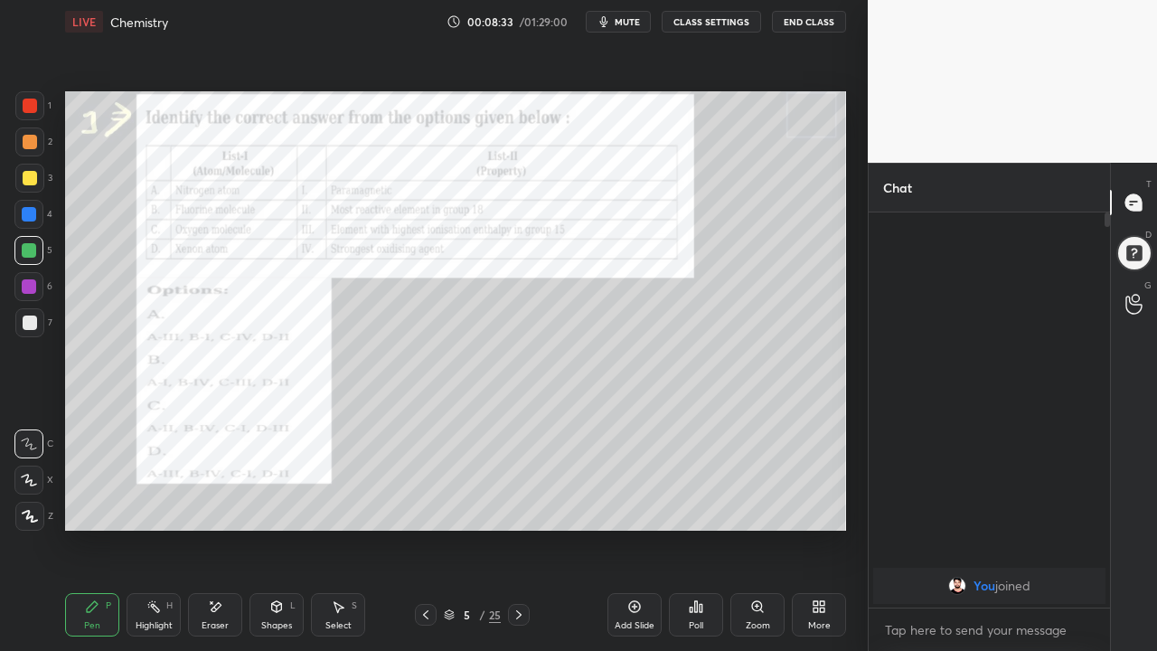
click at [518, 528] on icon at bounding box center [519, 615] width 14 height 14
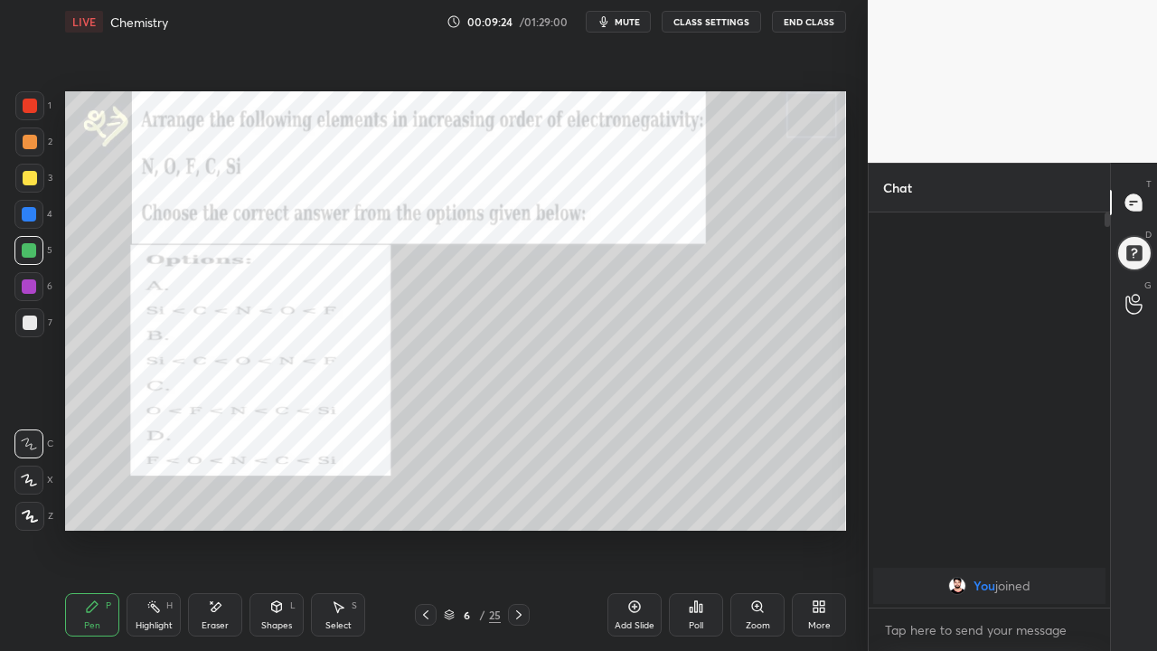
click at [516, 528] on icon at bounding box center [519, 615] width 14 height 14
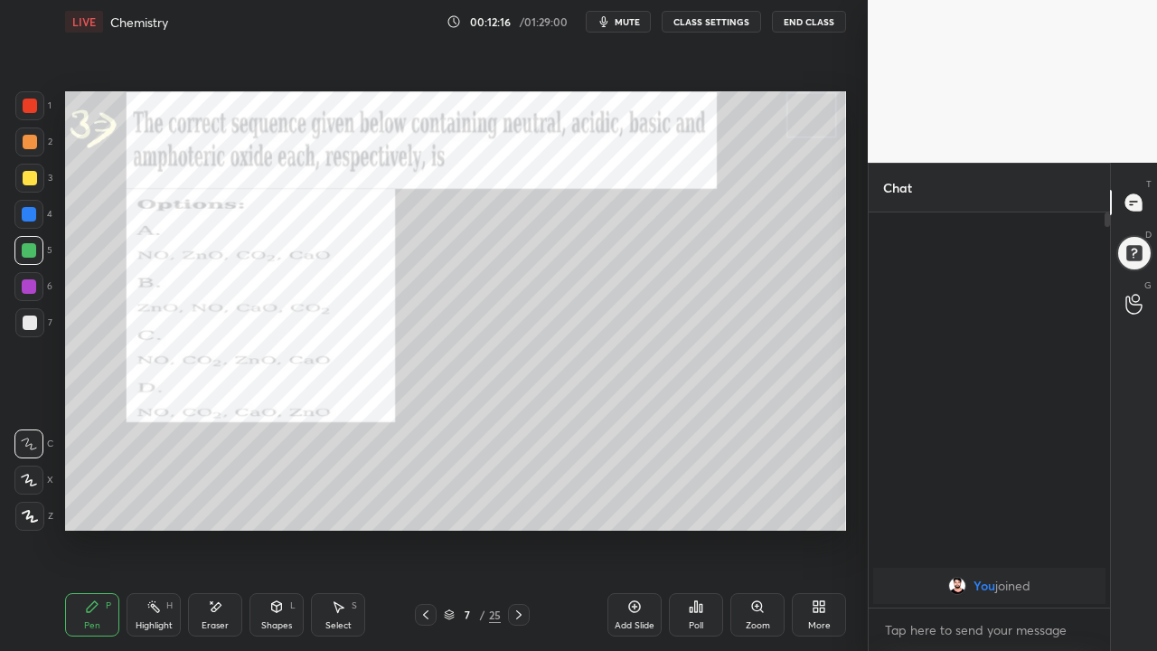
click at [519, 528] on icon at bounding box center [519, 615] width 14 height 14
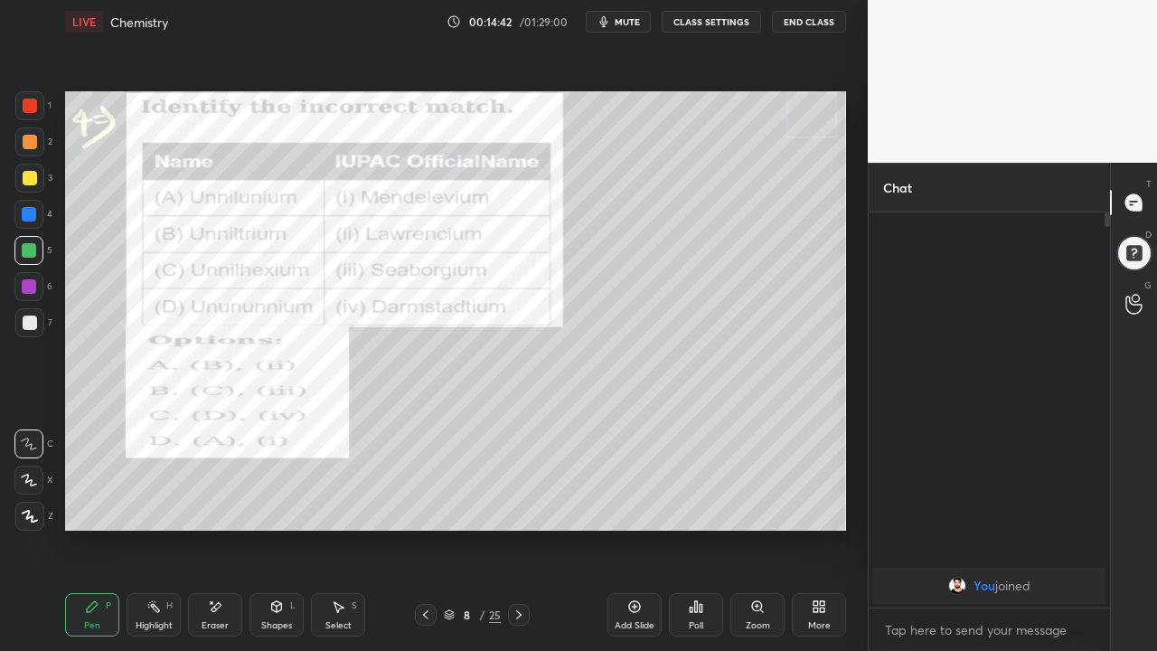
click at [518, 528] on icon at bounding box center [518, 614] width 5 height 9
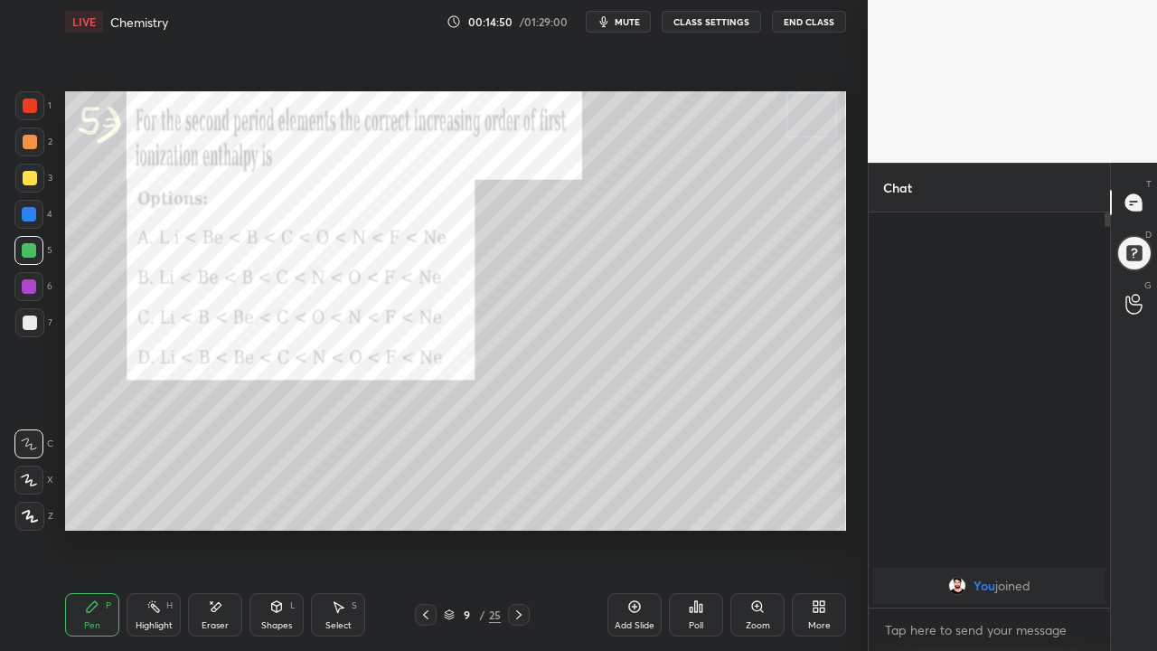
click at [425, 528] on icon at bounding box center [426, 615] width 14 height 14
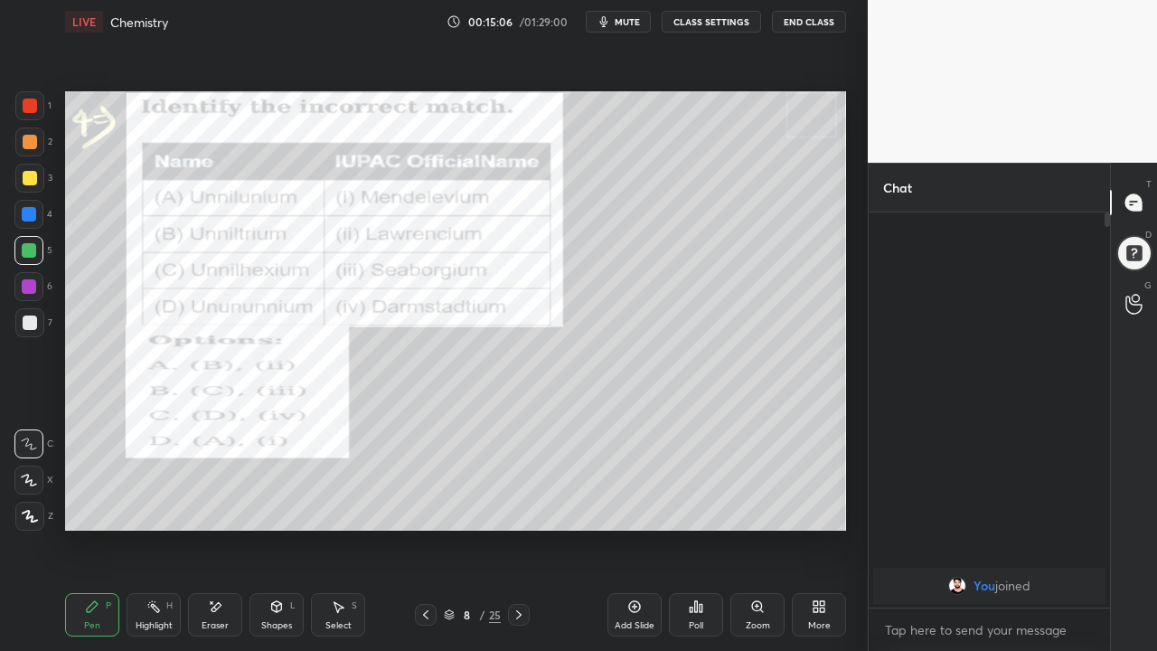
click at [518, 528] on icon at bounding box center [519, 615] width 14 height 14
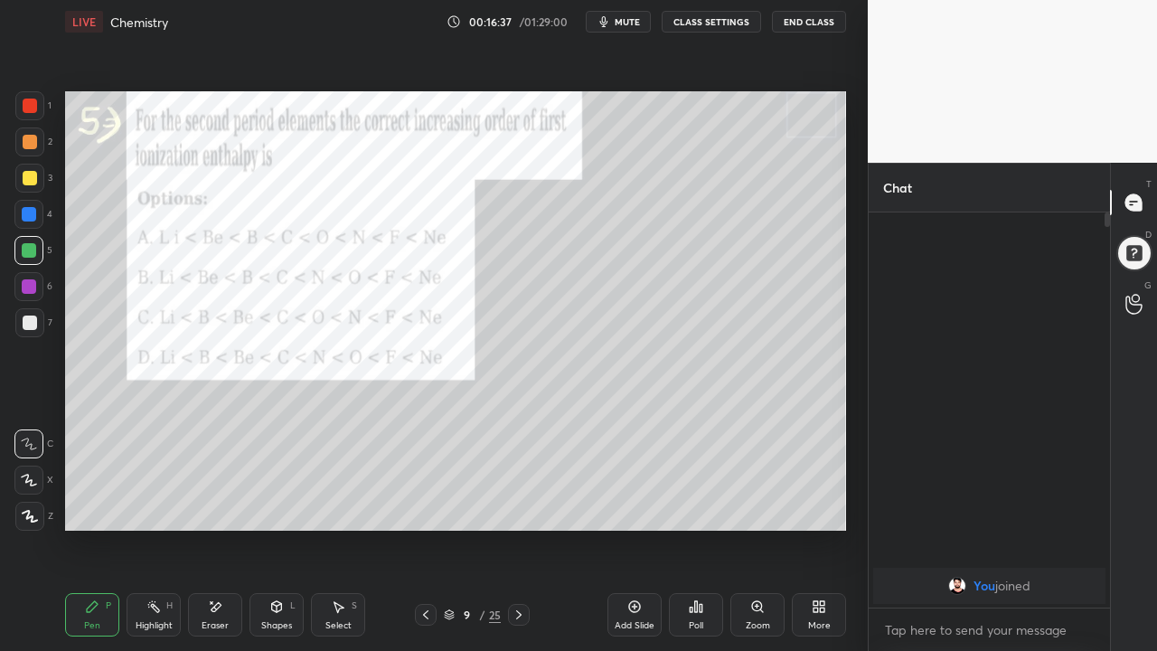
click at [517, 528] on icon at bounding box center [519, 615] width 14 height 14
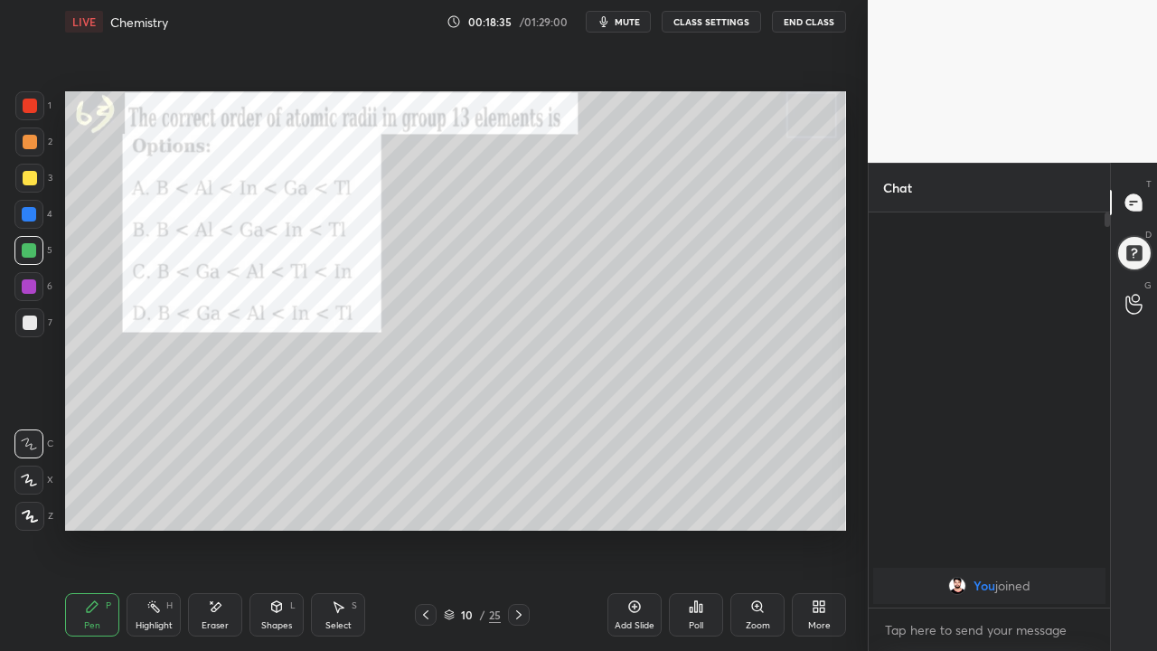
click at [518, 528] on icon at bounding box center [519, 615] width 14 height 14
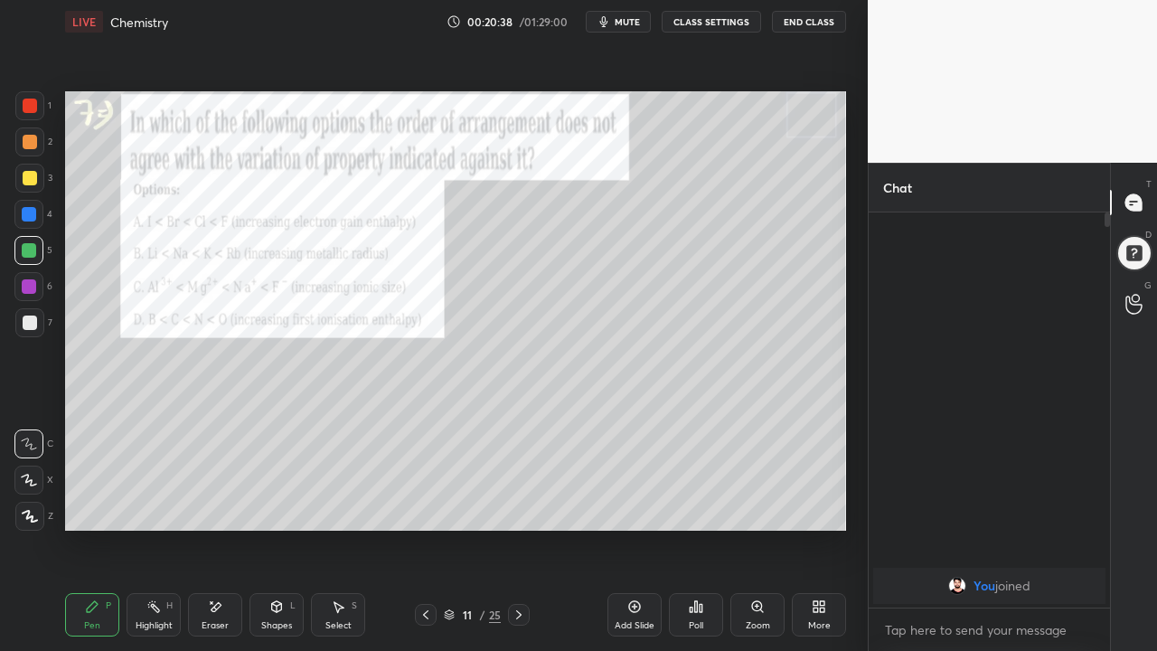
click at [515, 528] on icon at bounding box center [519, 615] width 14 height 14
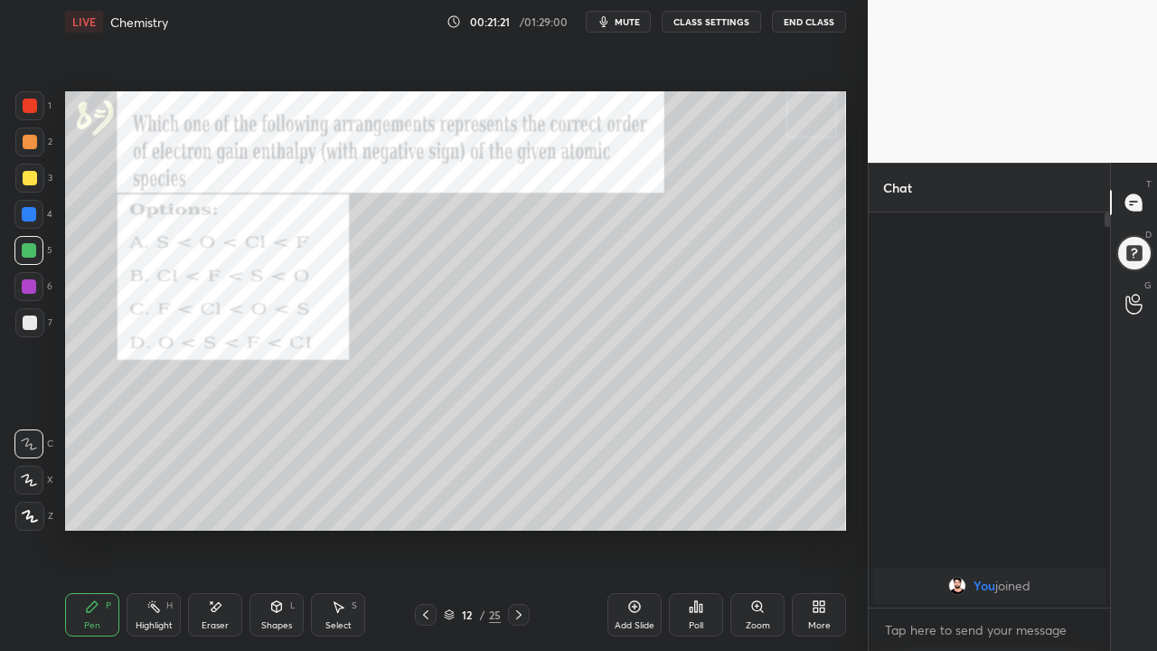
click at [518, 528] on icon at bounding box center [519, 615] width 14 height 14
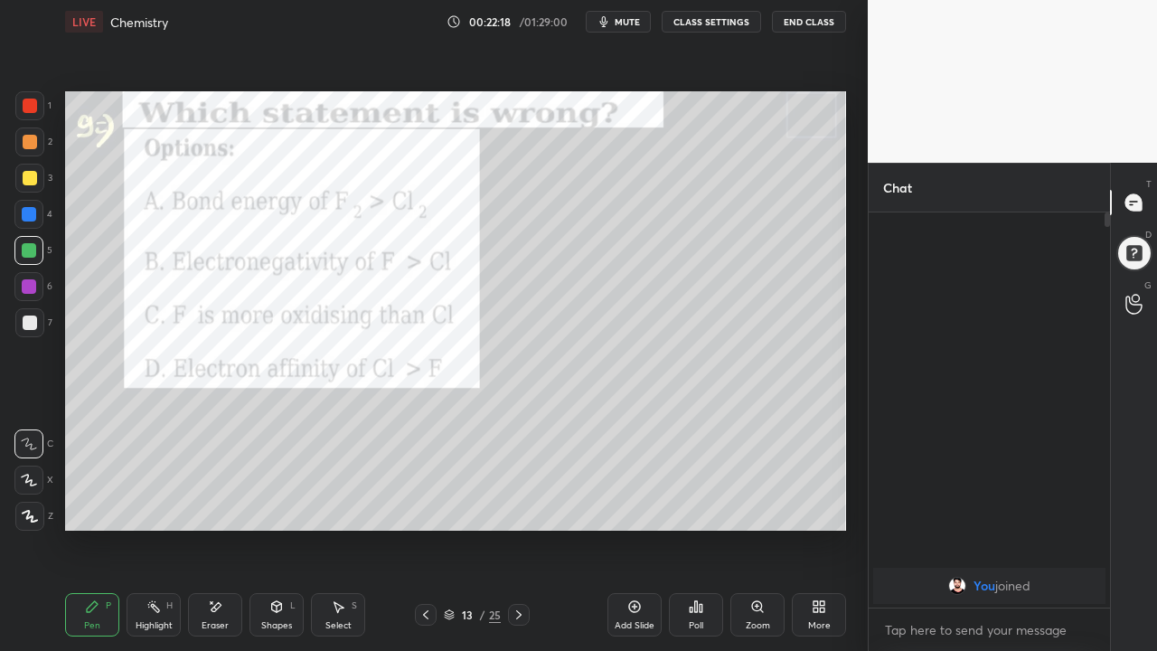
click at [518, 528] on icon at bounding box center [519, 615] width 14 height 14
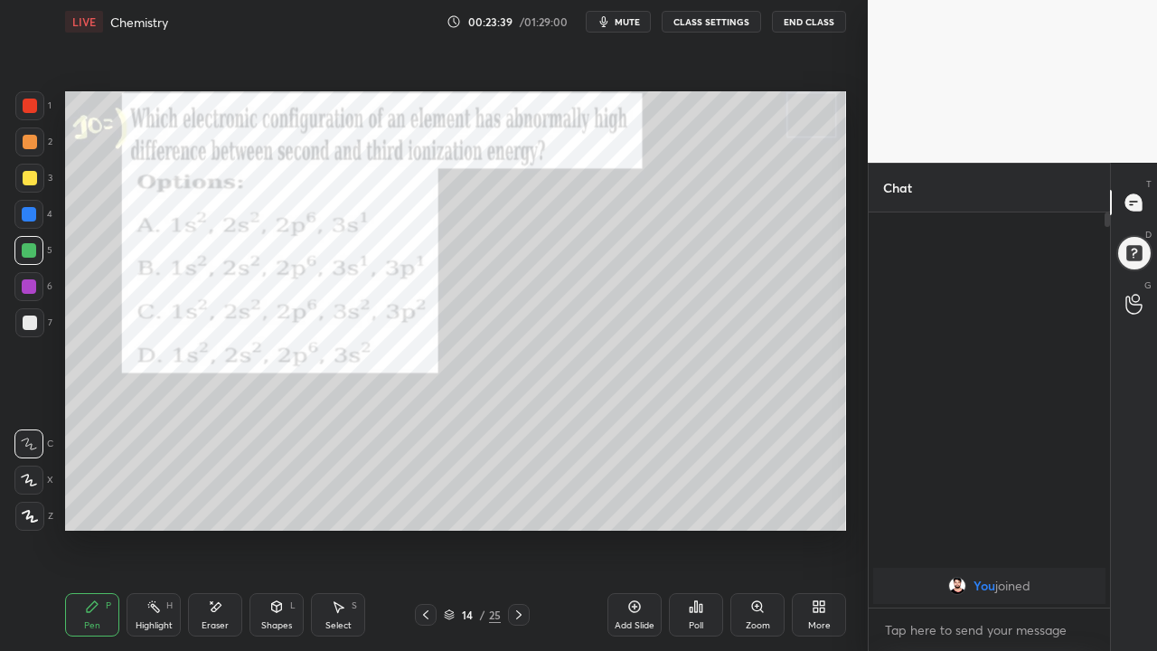
click at [211, 528] on div "Eraser" at bounding box center [215, 625] width 27 height 9
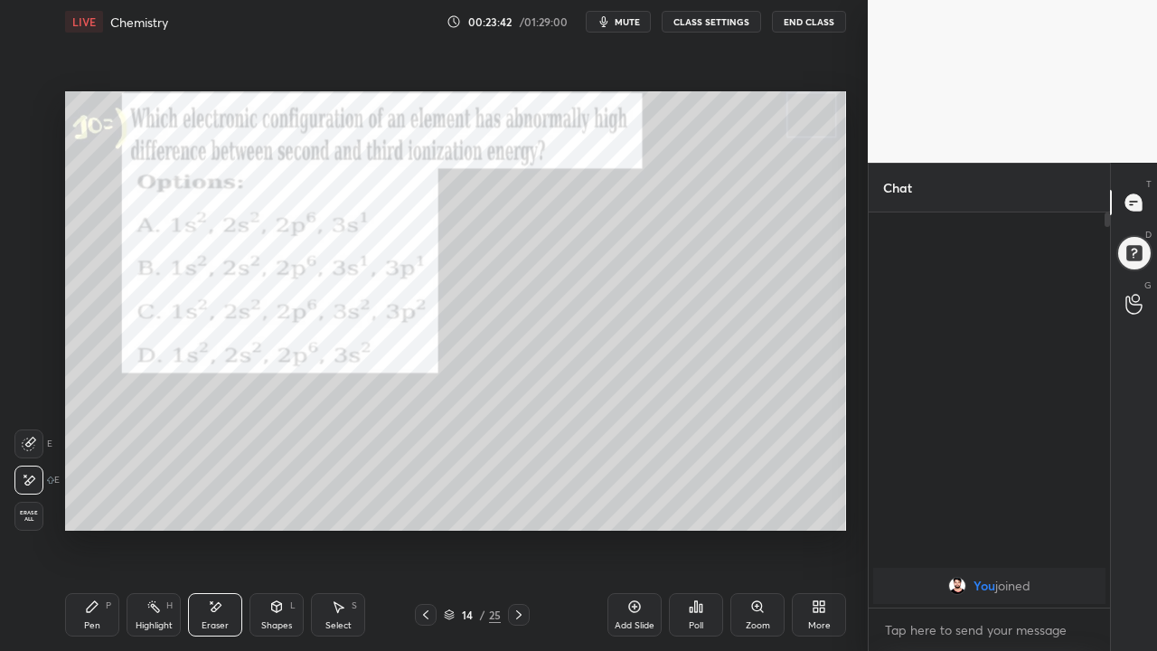
click at [96, 528] on icon at bounding box center [92, 606] width 14 height 14
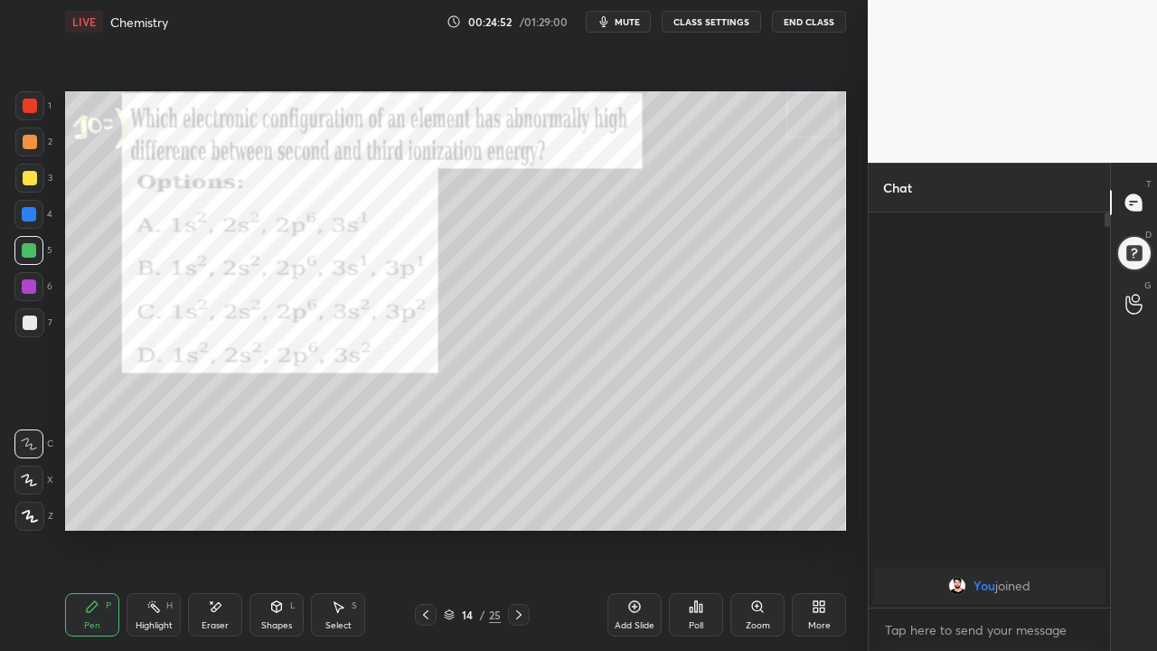
click at [216, 528] on div "Eraser" at bounding box center [215, 614] width 54 height 43
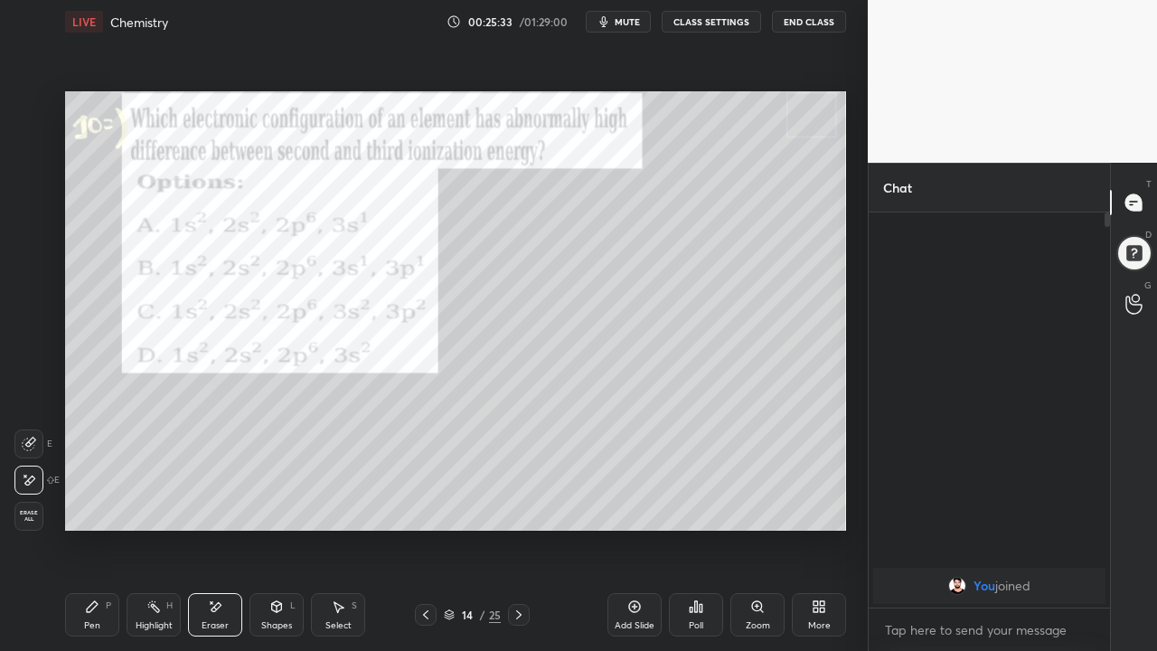
click at [212, 528] on div "Eraser" at bounding box center [215, 614] width 54 height 43
click at [98, 528] on icon at bounding box center [92, 606] width 14 height 14
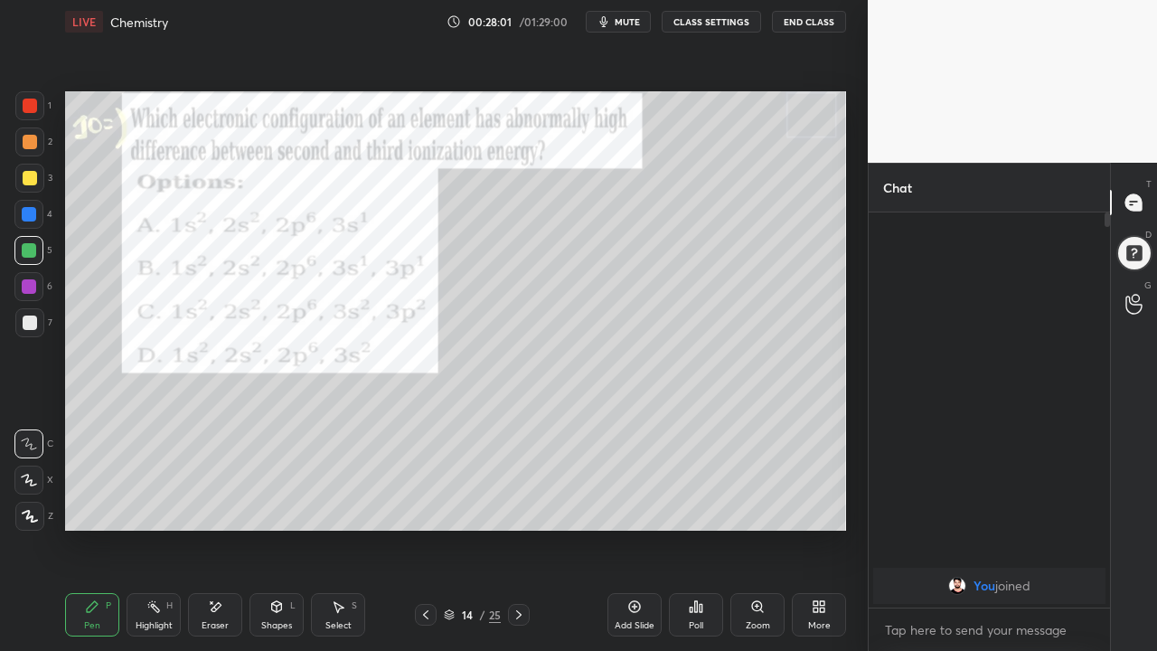
click at [518, 528] on icon at bounding box center [519, 615] width 14 height 14
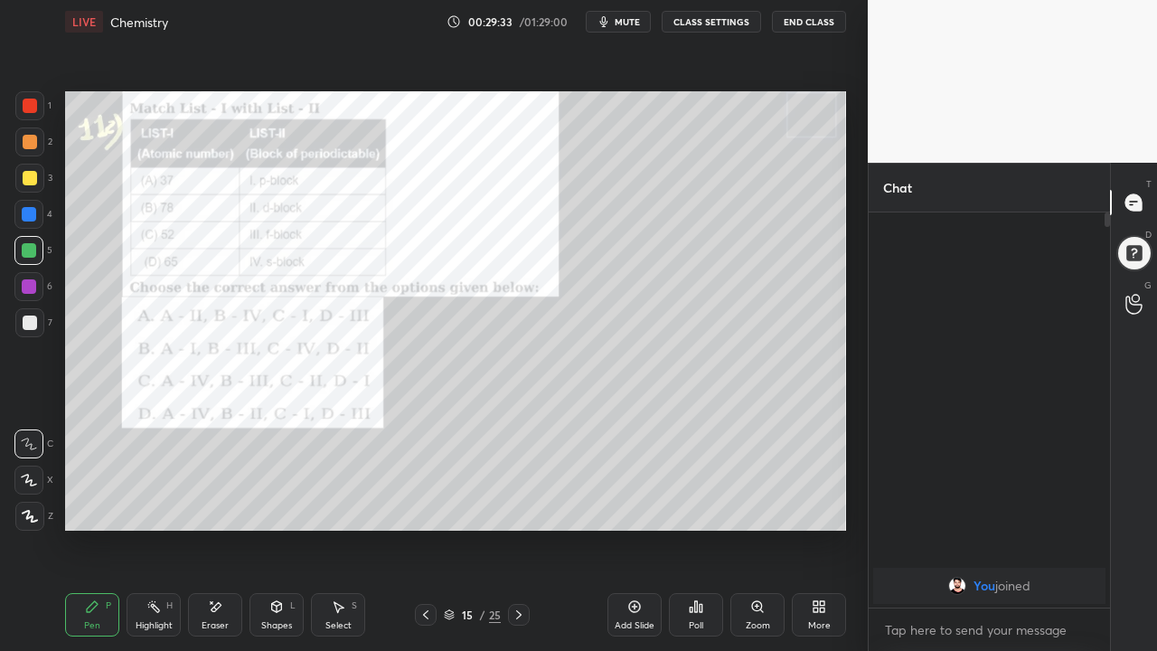
click at [518, 528] on icon at bounding box center [519, 615] width 14 height 14
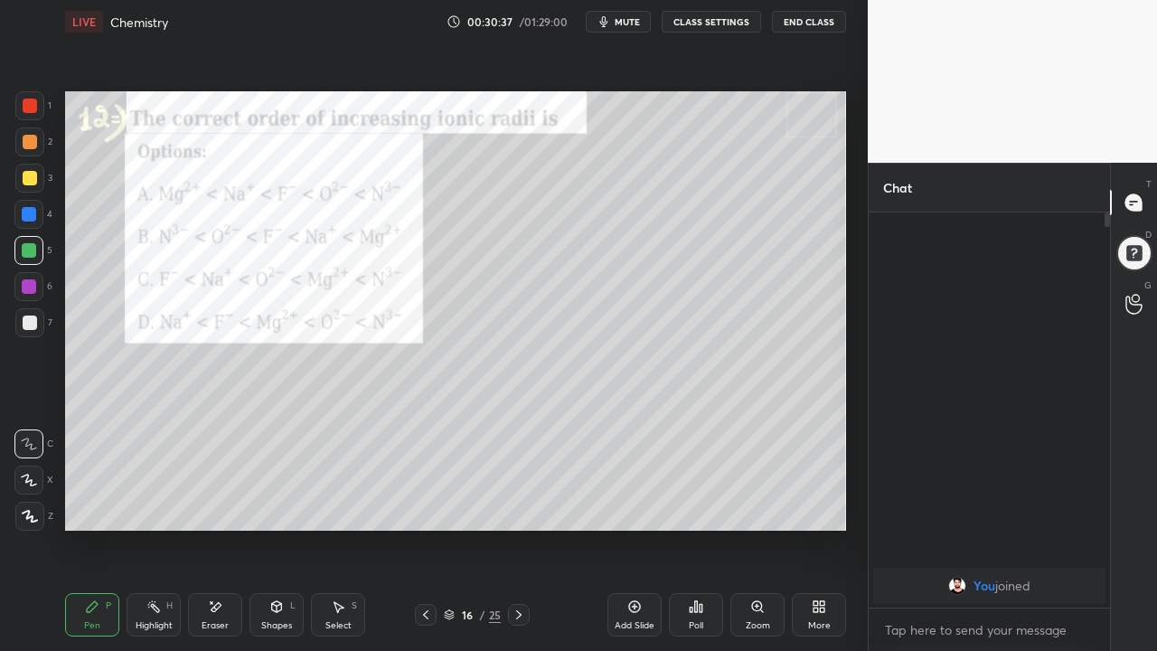
click at [515, 528] on icon at bounding box center [519, 615] width 14 height 14
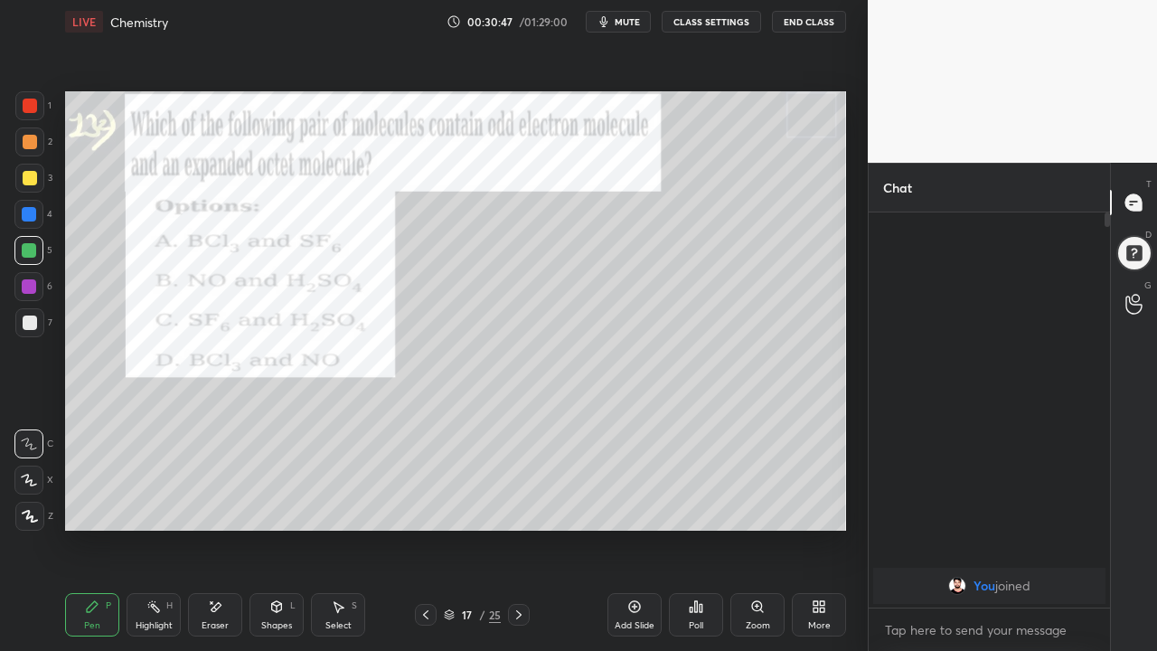
click at [518, 528] on icon at bounding box center [519, 615] width 14 height 14
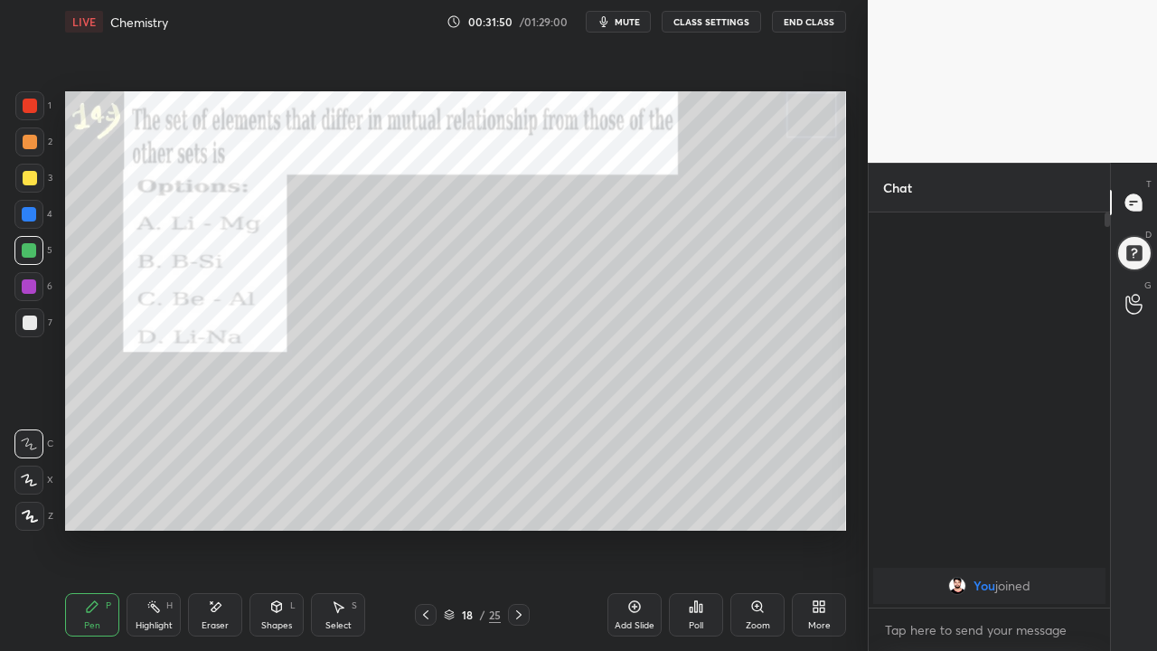
click at [519, 528] on icon at bounding box center [518, 614] width 5 height 9
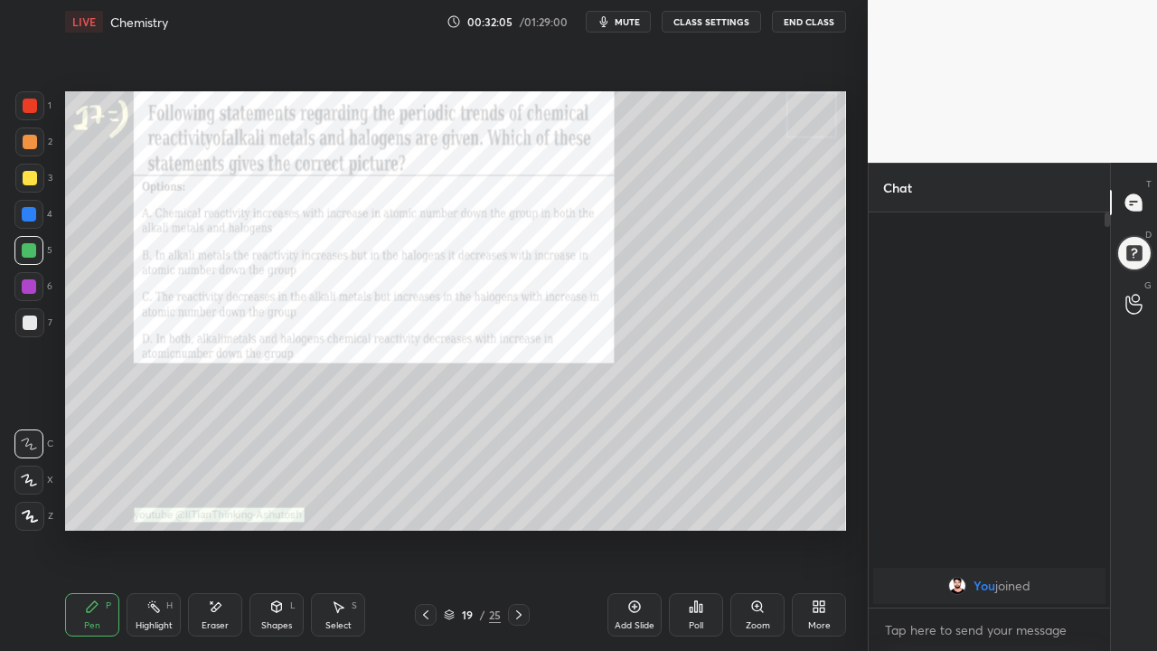
click at [516, 528] on icon at bounding box center [519, 615] width 14 height 14
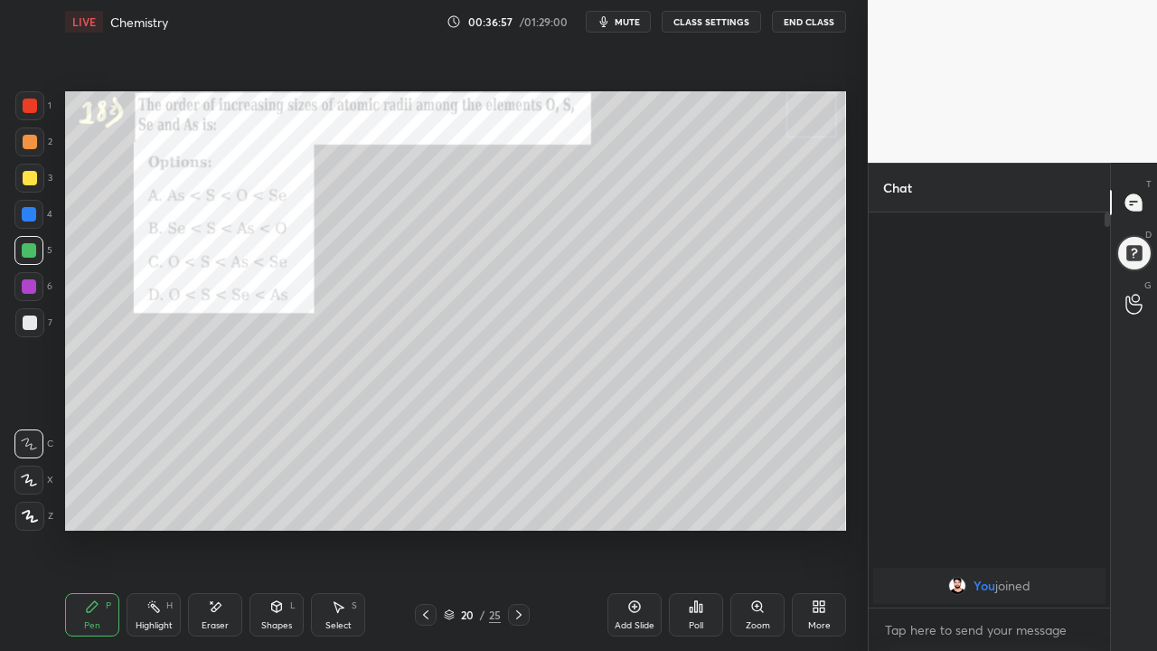
click at [517, 528] on icon at bounding box center [518, 614] width 5 height 9
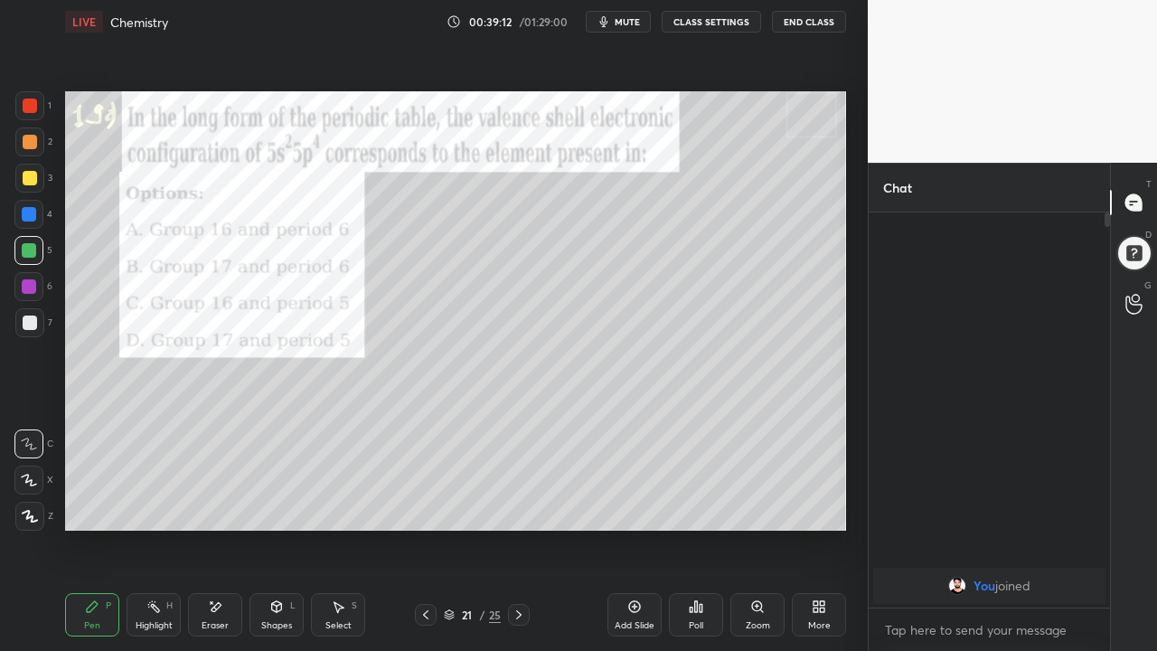
click at [521, 528] on icon at bounding box center [518, 614] width 5 height 9
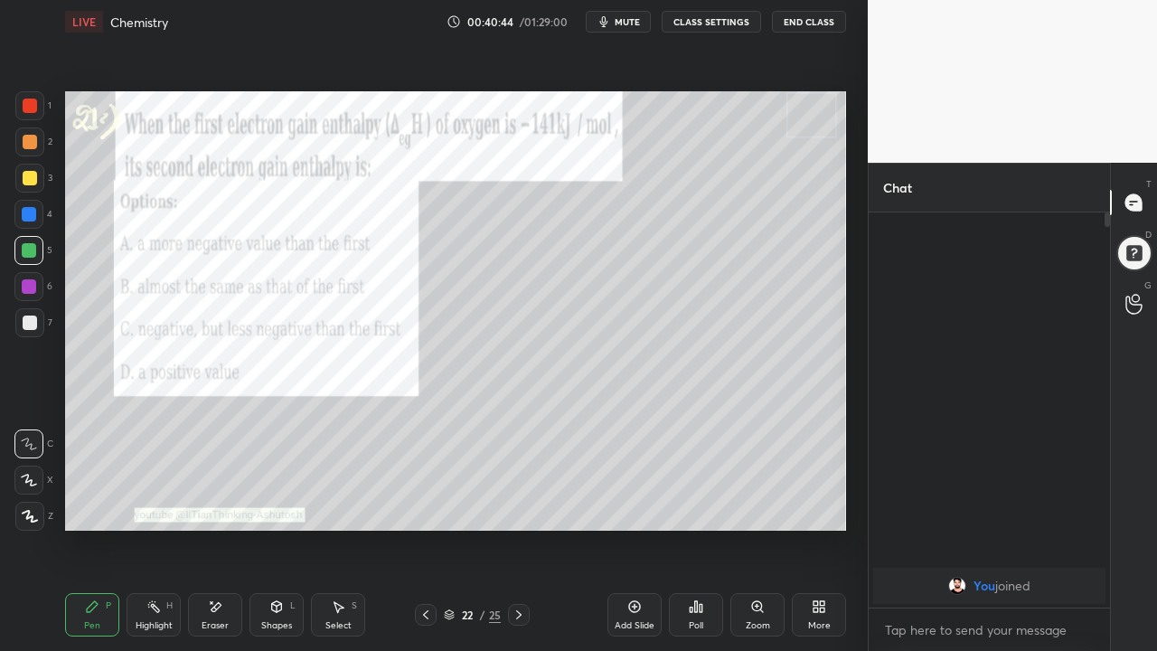
click at [520, 528] on icon at bounding box center [519, 615] width 14 height 14
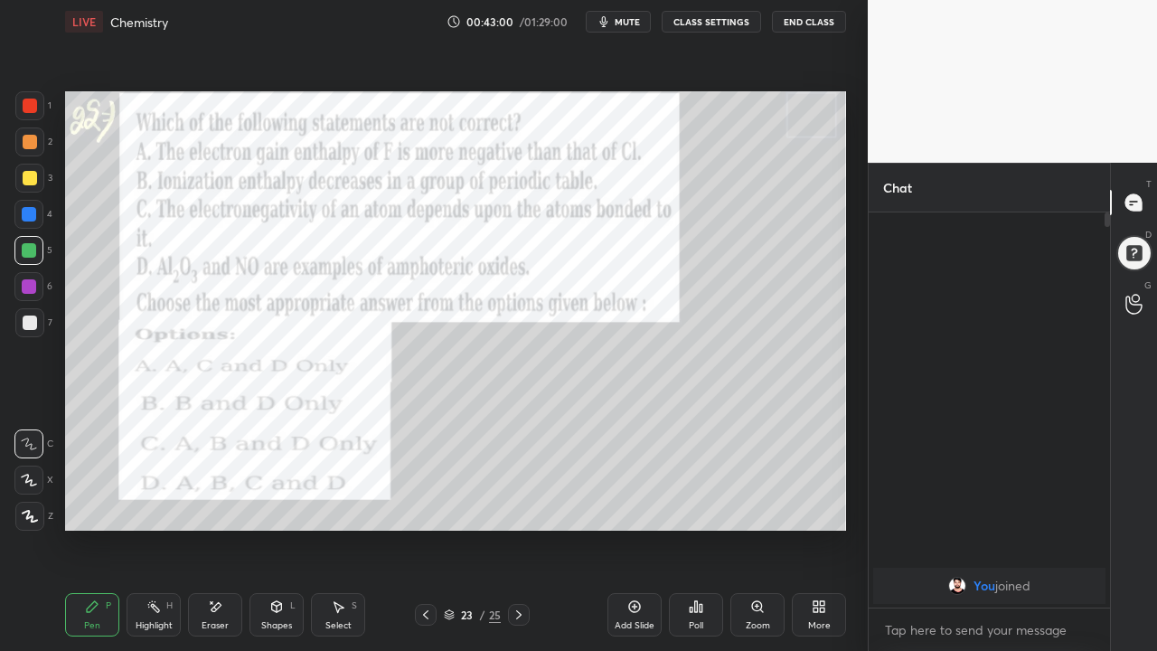
click at [518, 528] on icon at bounding box center [519, 615] width 14 height 14
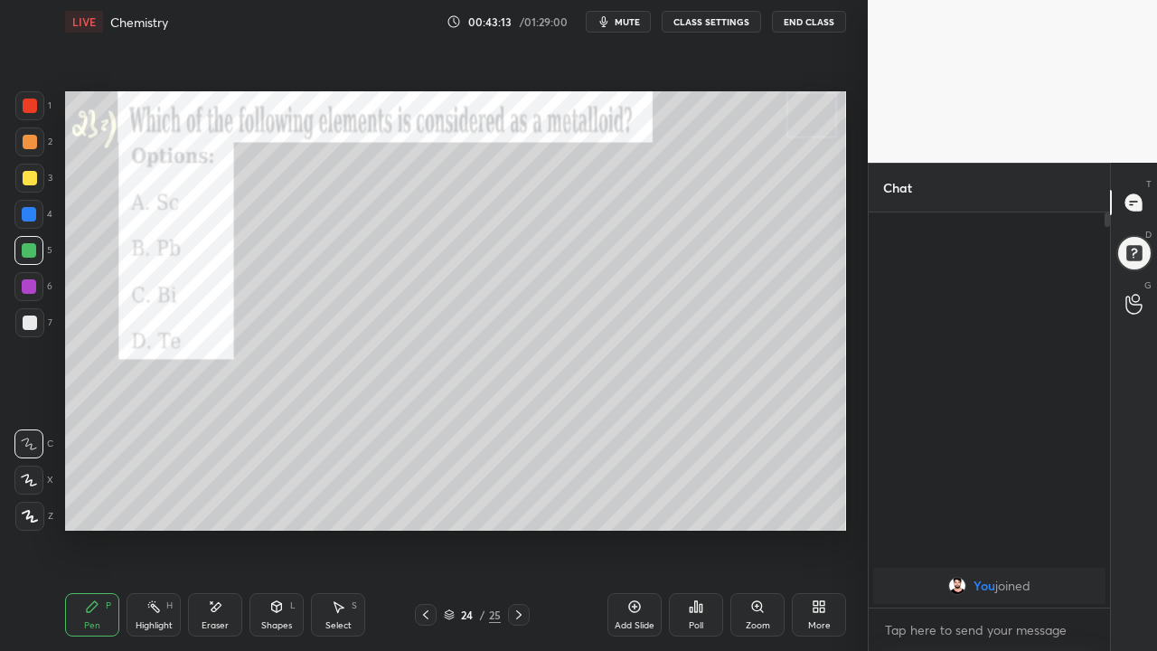
click at [518, 528] on icon at bounding box center [519, 615] width 14 height 14
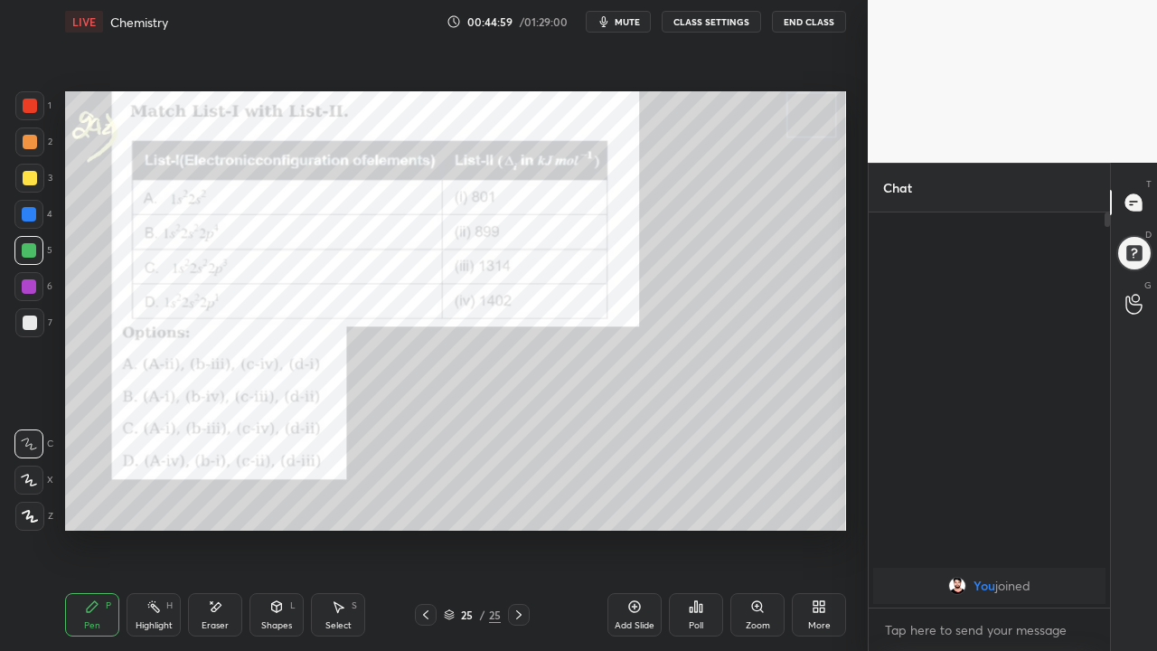
click at [517, 528] on icon at bounding box center [519, 615] width 14 height 14
click at [516, 528] on icon at bounding box center [519, 615] width 14 height 14
click at [631, 528] on icon at bounding box center [634, 606] width 14 height 14
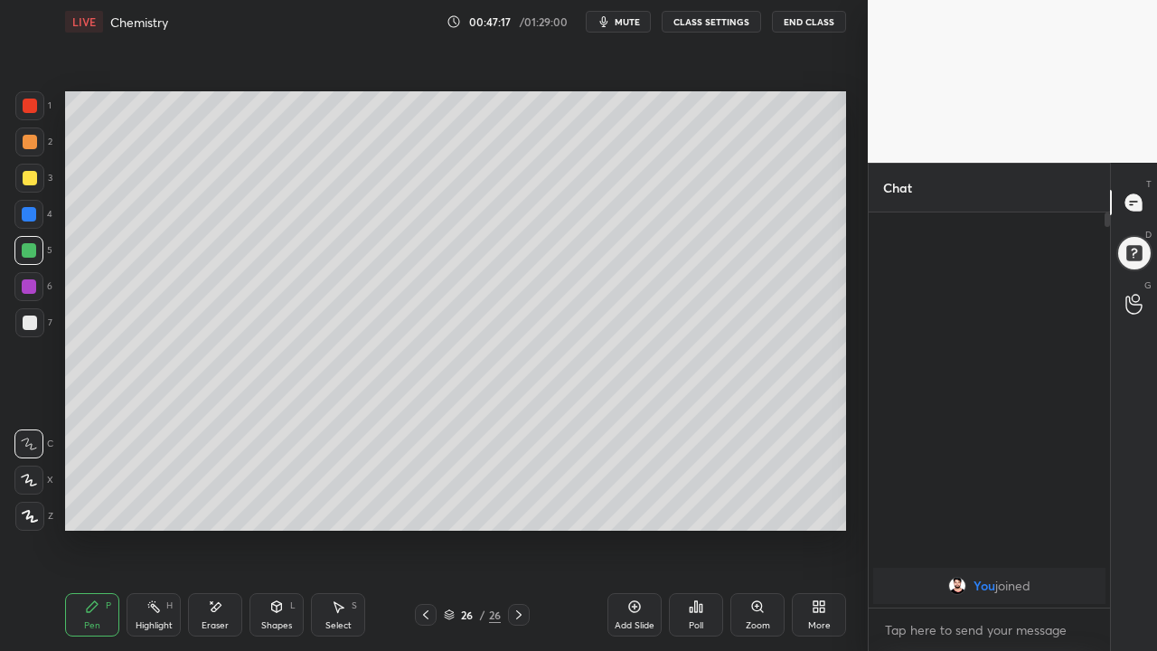
click at [90, 528] on div "Setting up your live class Poll for secs No correct answer Start poll" at bounding box center [456, 310] width 796 height 535
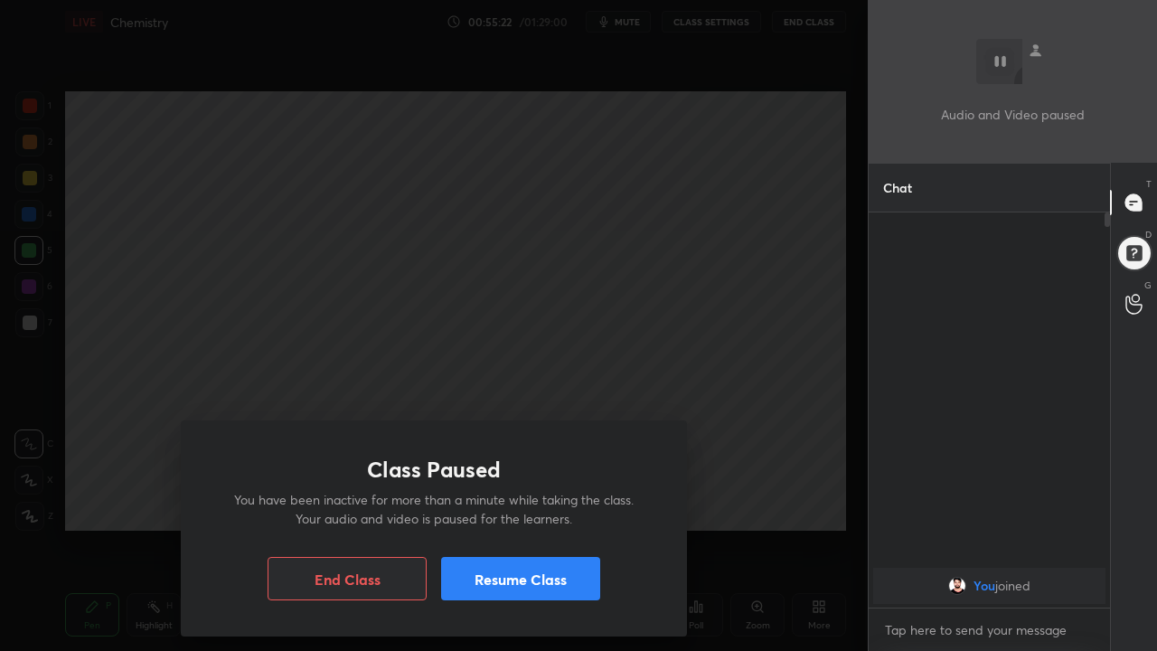
click at [350, 528] on button "End Class" at bounding box center [347, 578] width 159 height 43
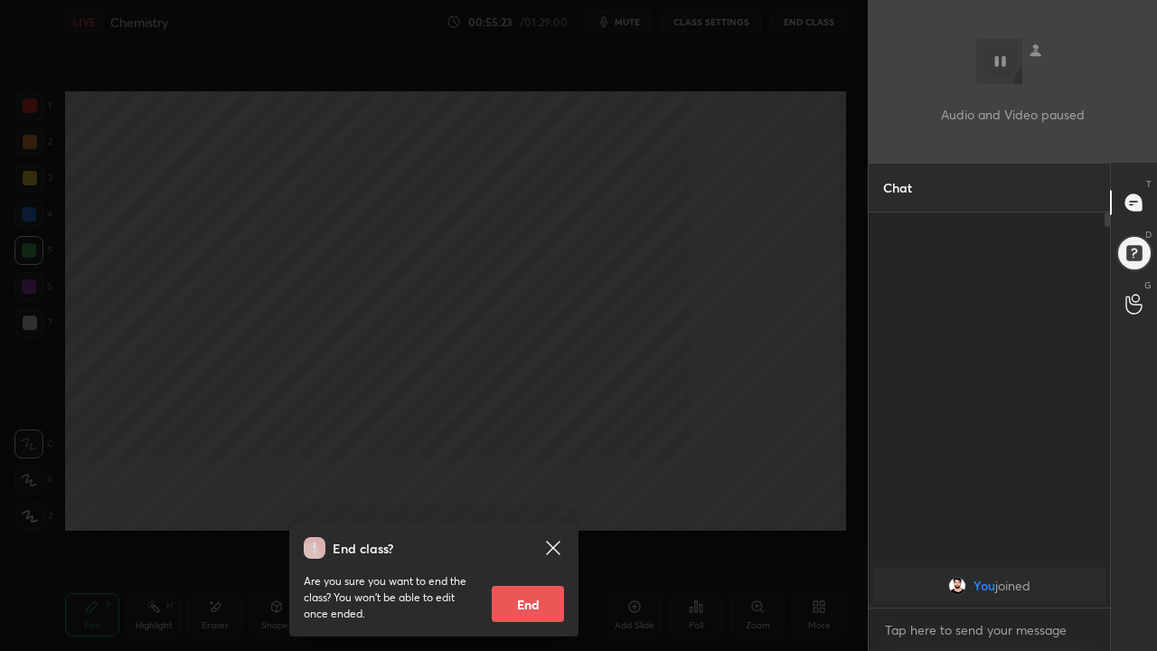
click at [528, 528] on button "End" at bounding box center [528, 604] width 72 height 36
type textarea "x"
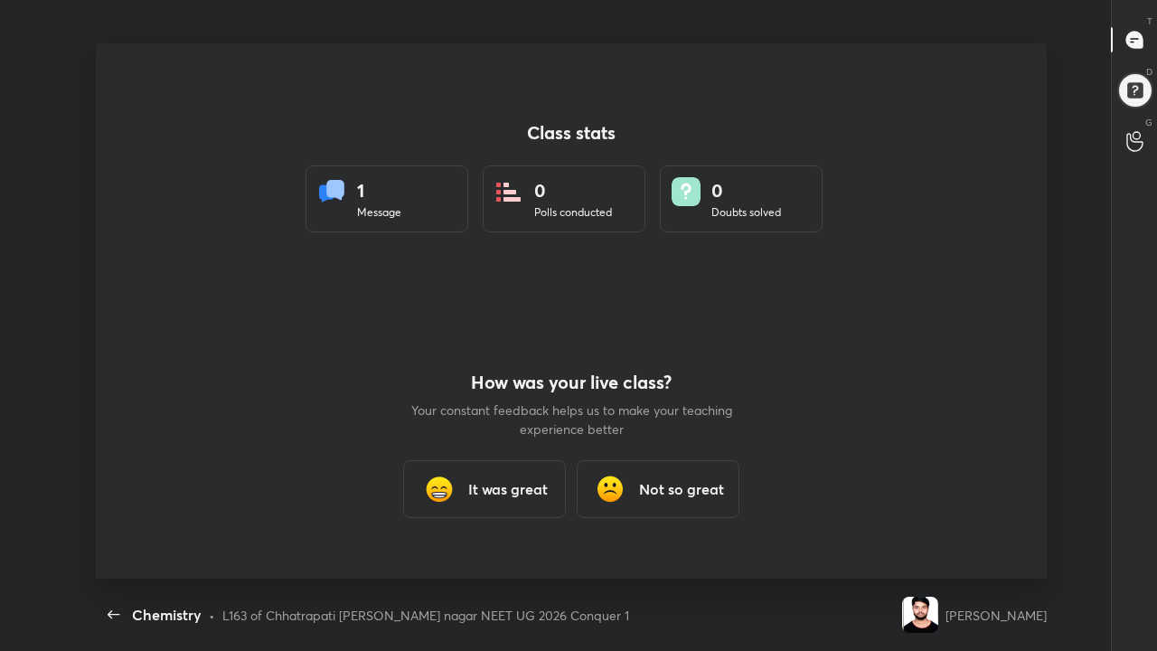
scroll to position [89871, 89264]
click at [522, 499] on h3 "It was great" at bounding box center [508, 489] width 80 height 22
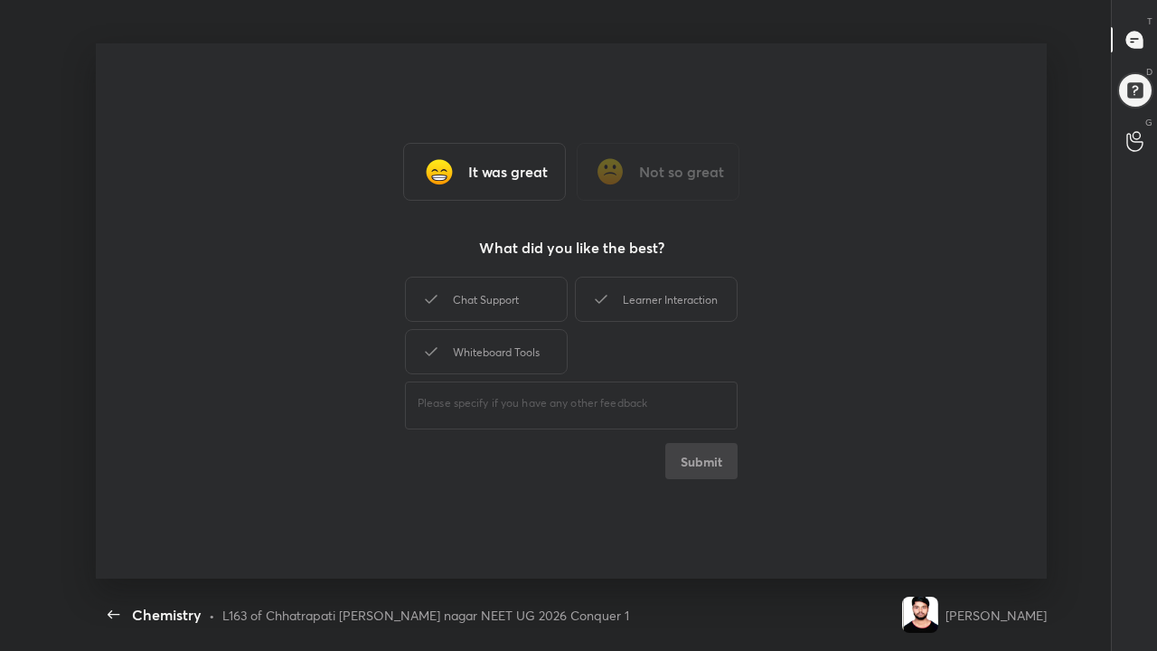
click at [542, 195] on div "It was great" at bounding box center [484, 172] width 163 height 58
click at [522, 176] on h3 "It was great" at bounding box center [508, 172] width 80 height 22
click at [493, 192] on div "It was great" at bounding box center [484, 172] width 163 height 58
click at [550, 410] on textarea at bounding box center [571, 403] width 307 height 17
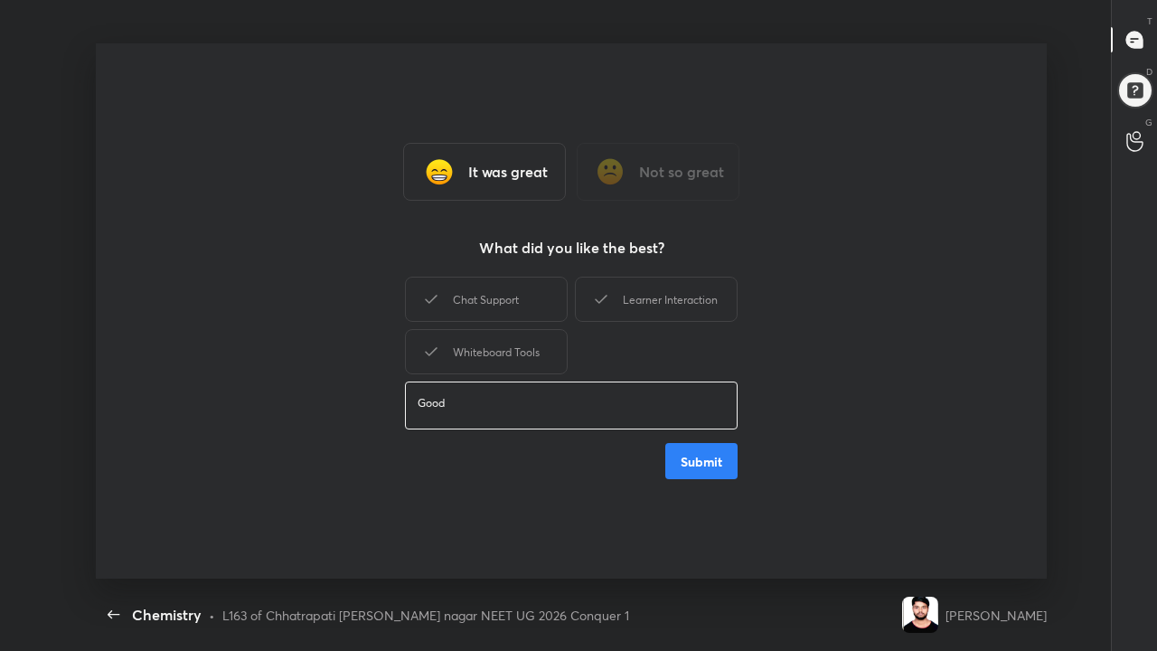
type textarea "Good"
click at [706, 460] on button "Submit" at bounding box center [701, 461] width 72 height 36
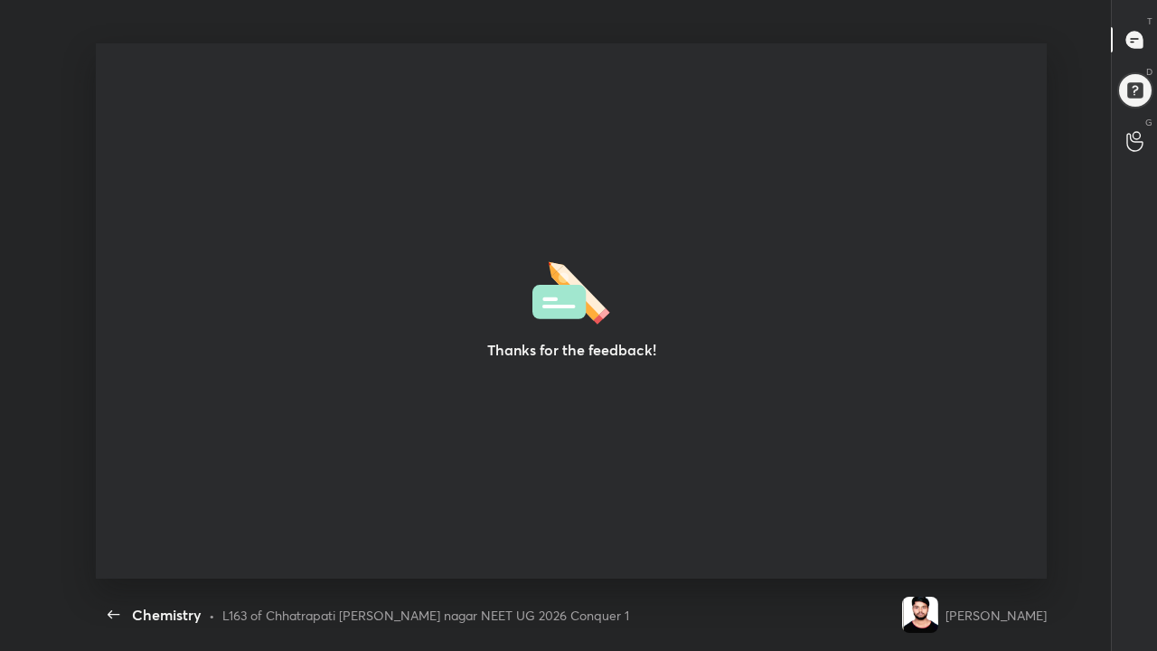
click at [1142, 94] on div at bounding box center [1135, 90] width 36 height 36
click at [1134, 145] on icon at bounding box center [1134, 141] width 17 height 21
